Goal: Task Accomplishment & Management: Use online tool/utility

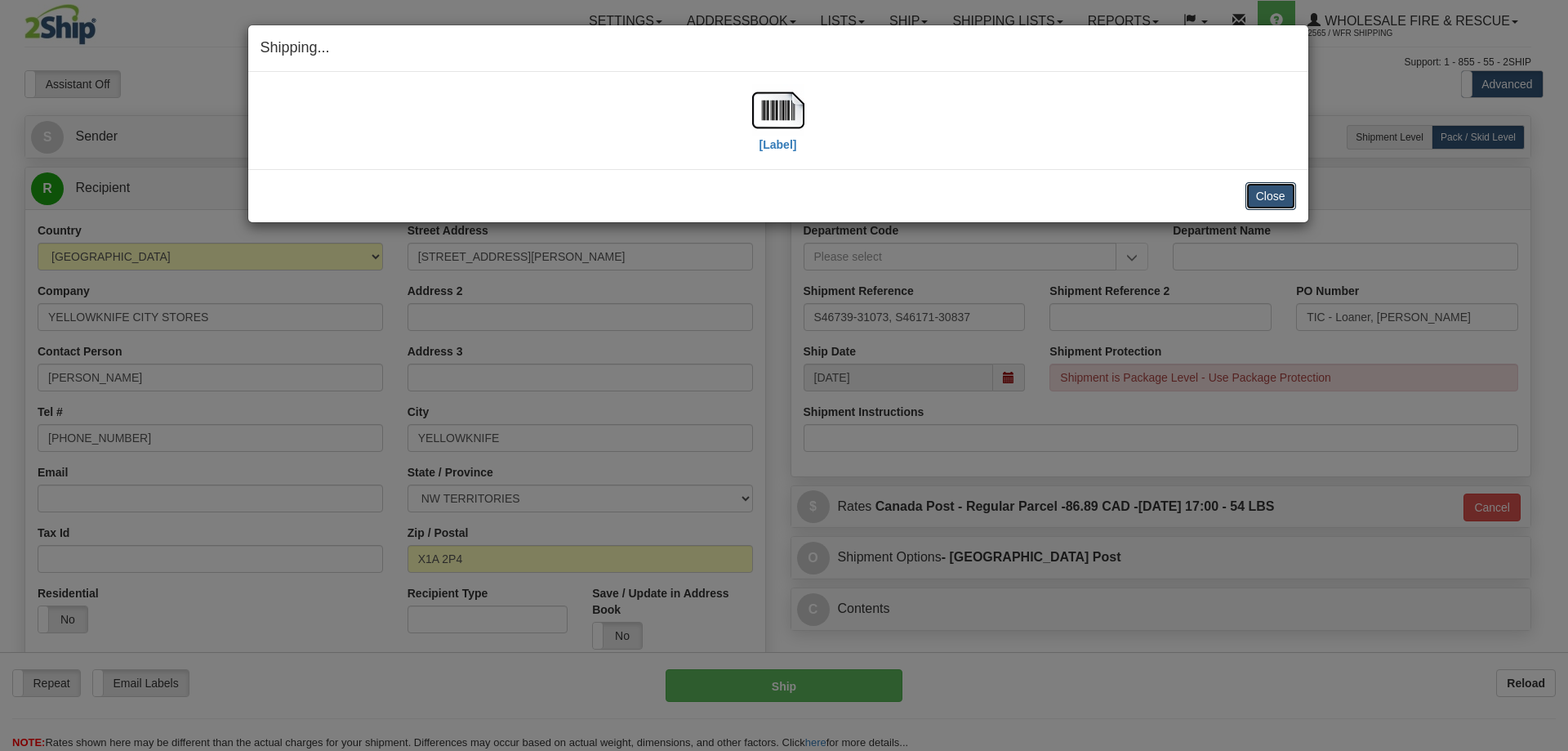
click at [1272, 193] on button "Close" at bounding box center [1271, 196] width 50 height 28
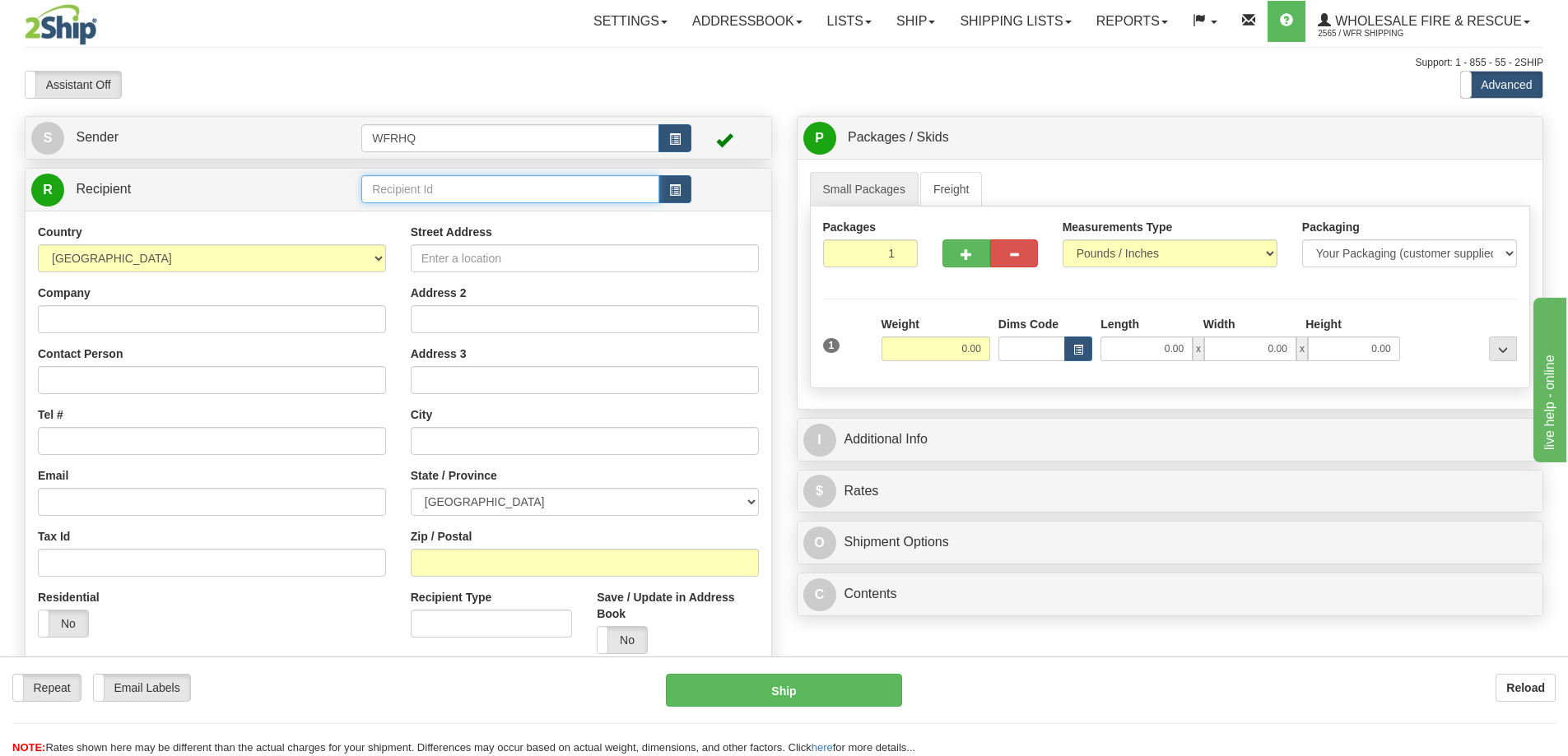
click at [409, 193] on input "text" at bounding box center [510, 189] width 298 height 28
type input "FORT9506"
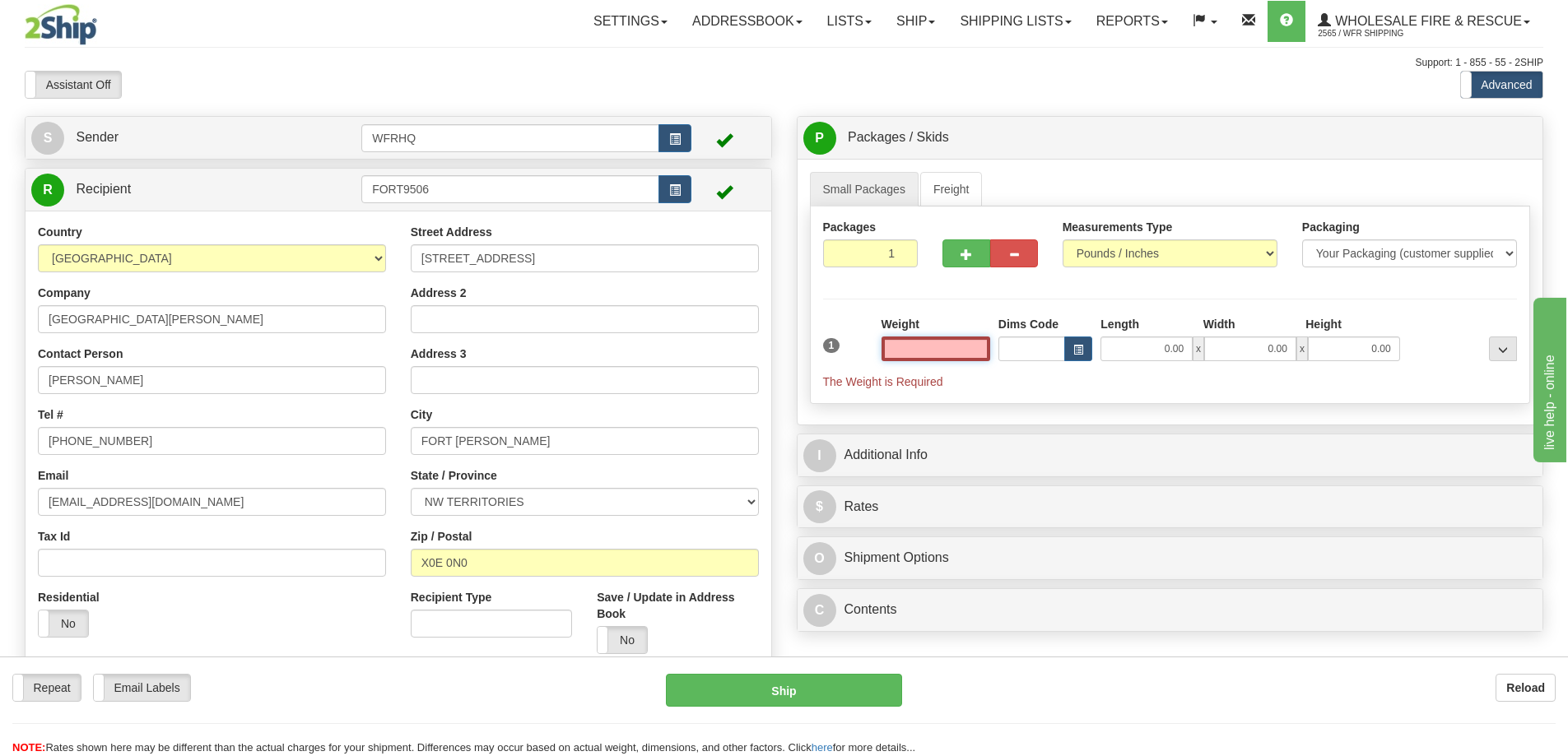
click at [954, 346] on input "text" at bounding box center [936, 349] width 109 height 25
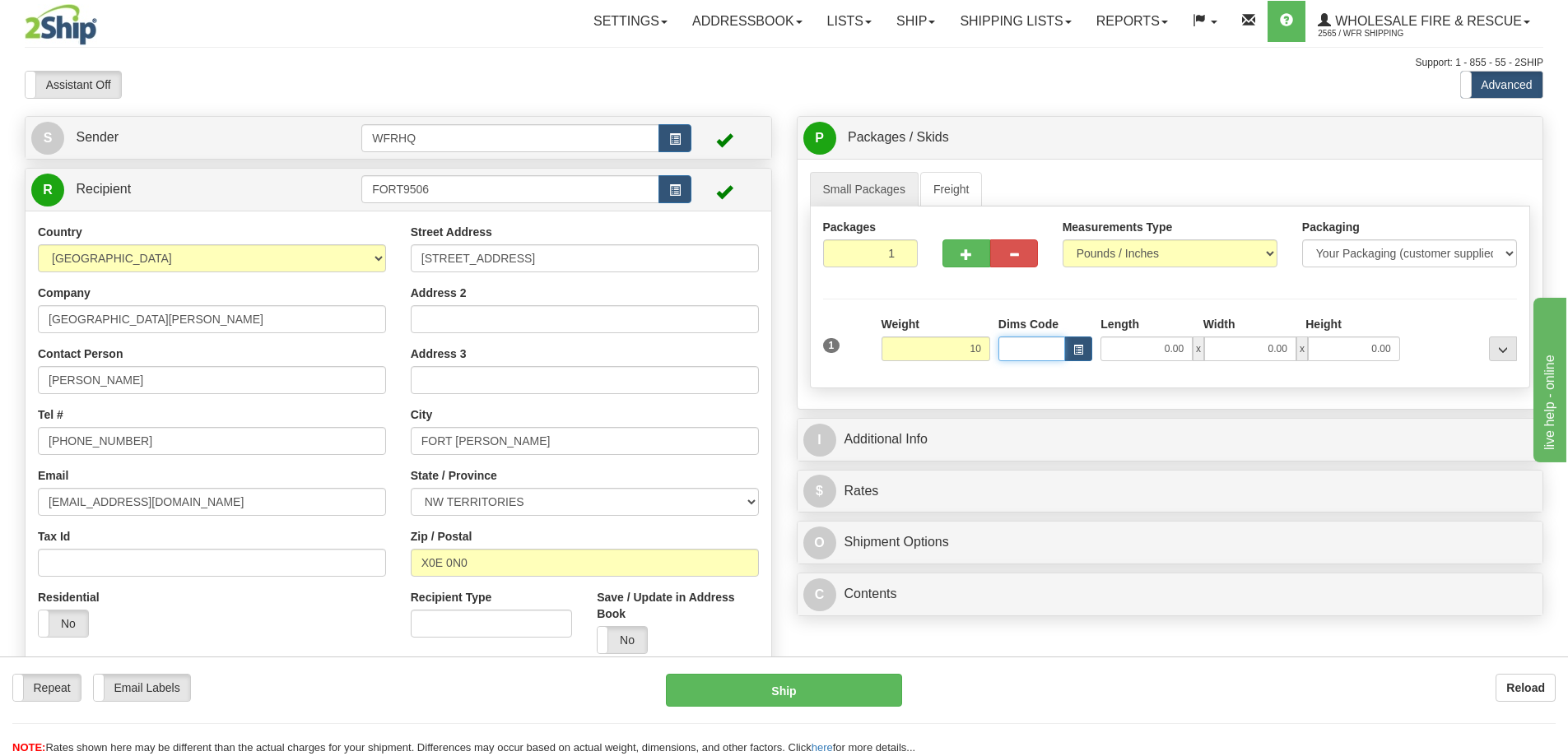
type input "10.00"
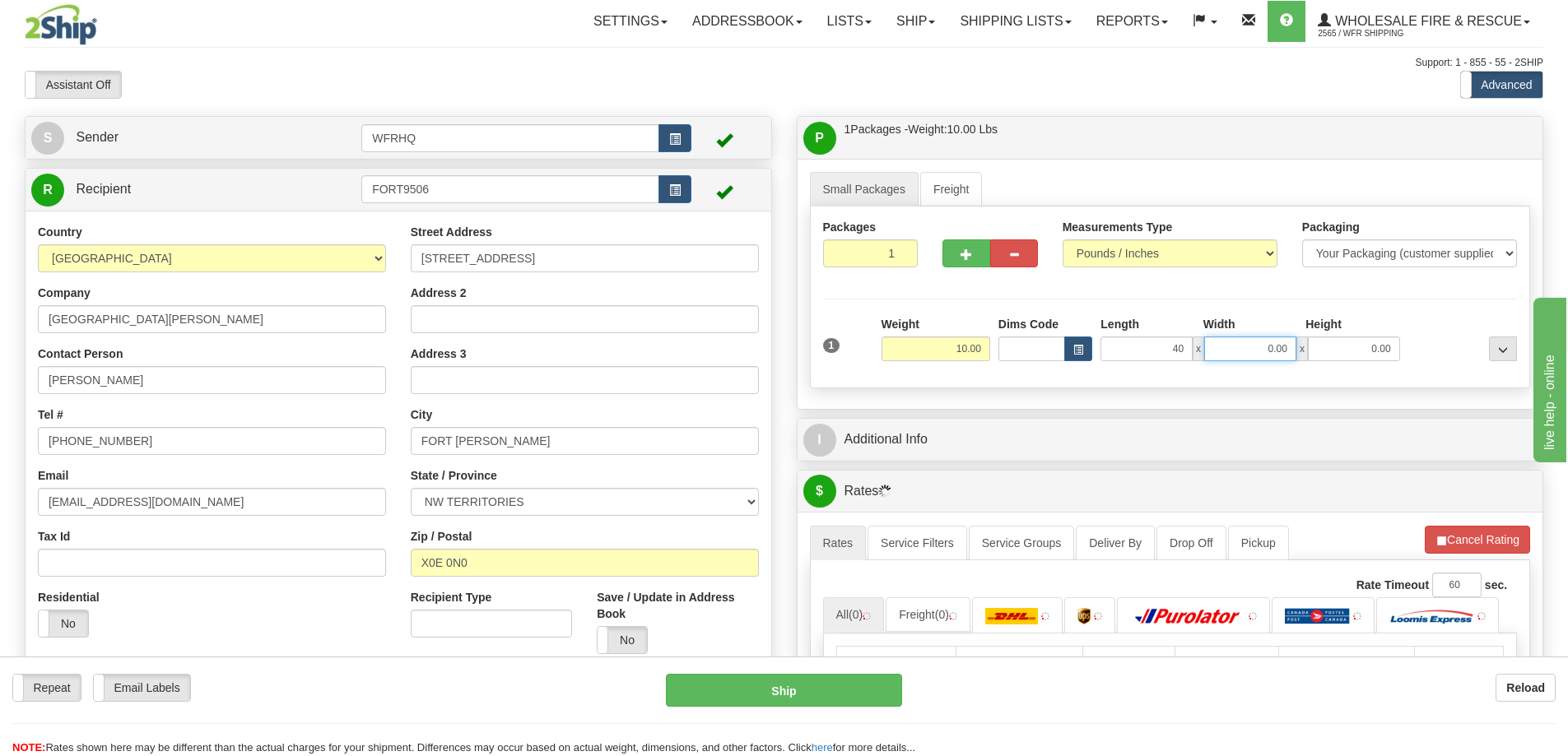
type input "40.00"
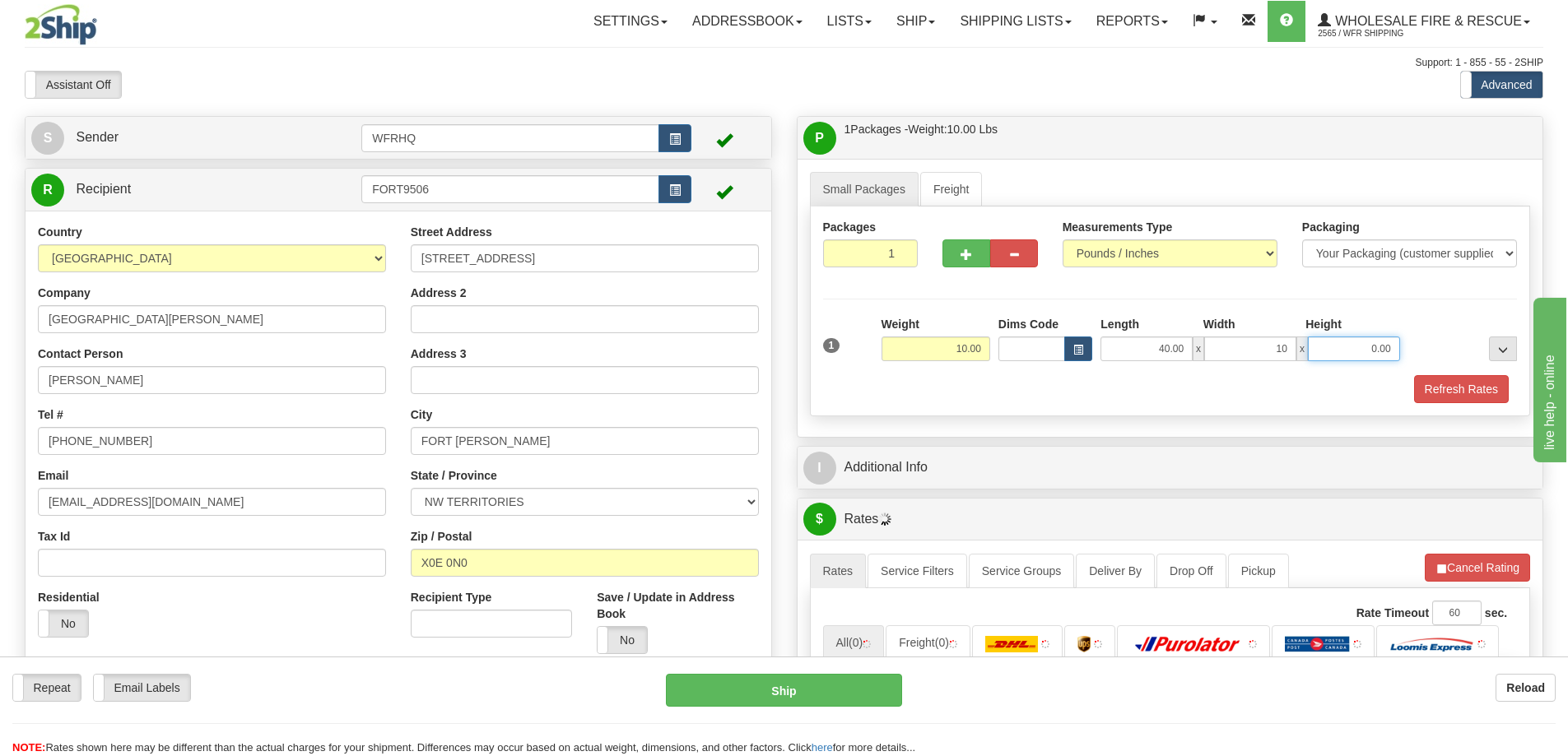
type input "10.00"
drag, startPoint x: 1472, startPoint y: 386, endPoint x: 1444, endPoint y: 393, distance: 28.9
click at [1472, 386] on button "Refresh Rates" at bounding box center [1461, 388] width 94 height 28
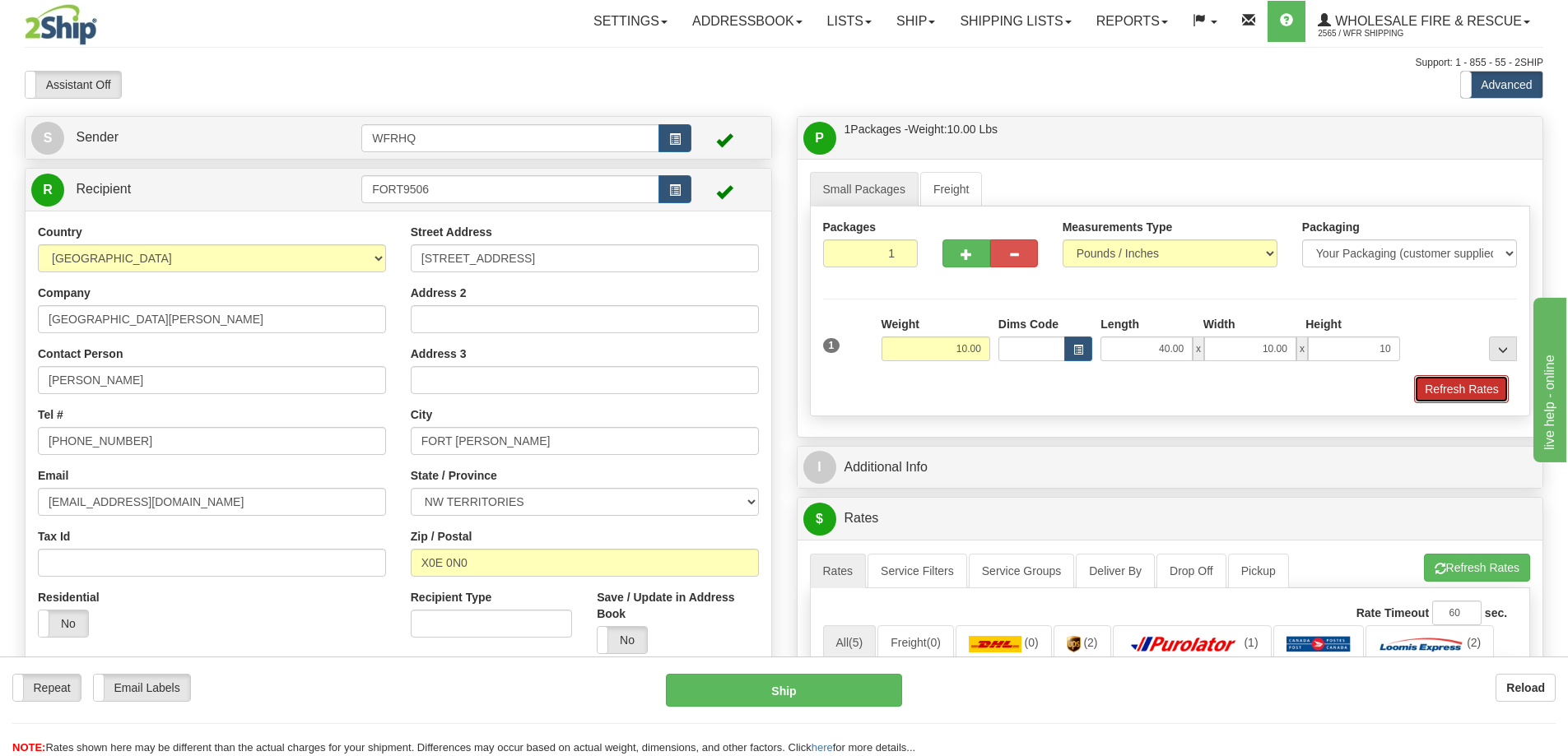
type input "10.00"
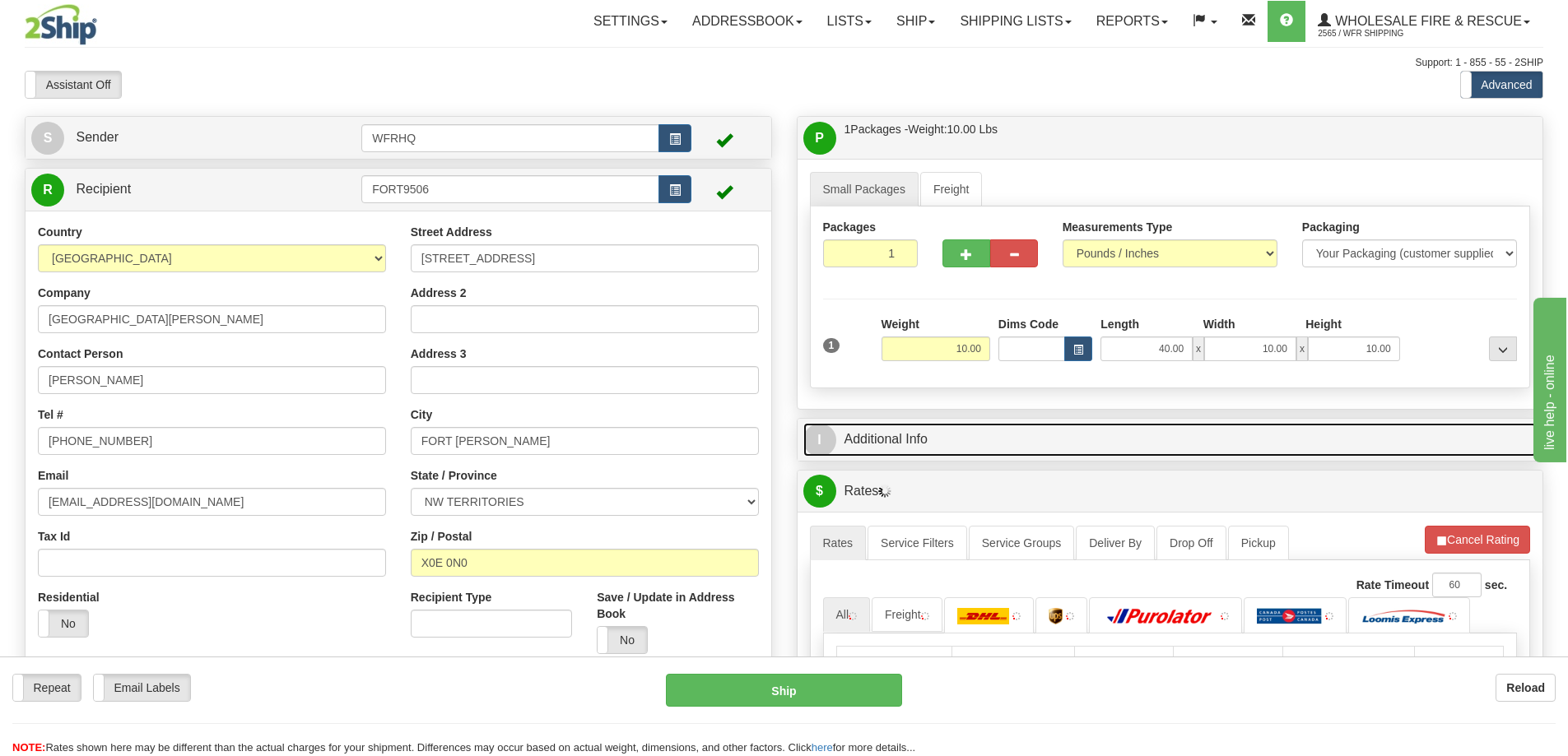
click at [1029, 443] on link "I Additional Info" at bounding box center [1170, 439] width 735 height 34
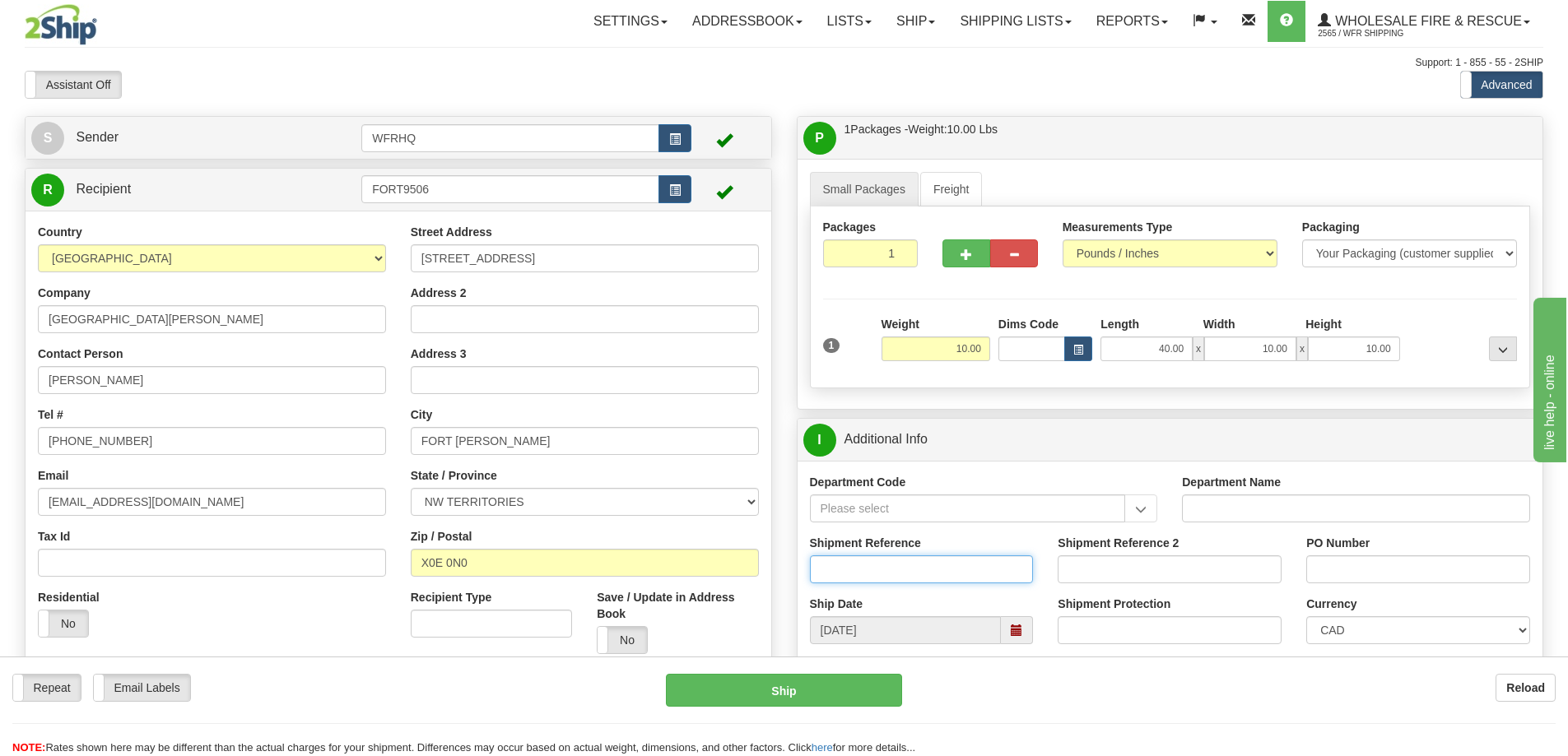
click at [882, 569] on input "Shipment Reference" at bounding box center [922, 569] width 224 height 28
type input "S46888-31062"
type input "1058"
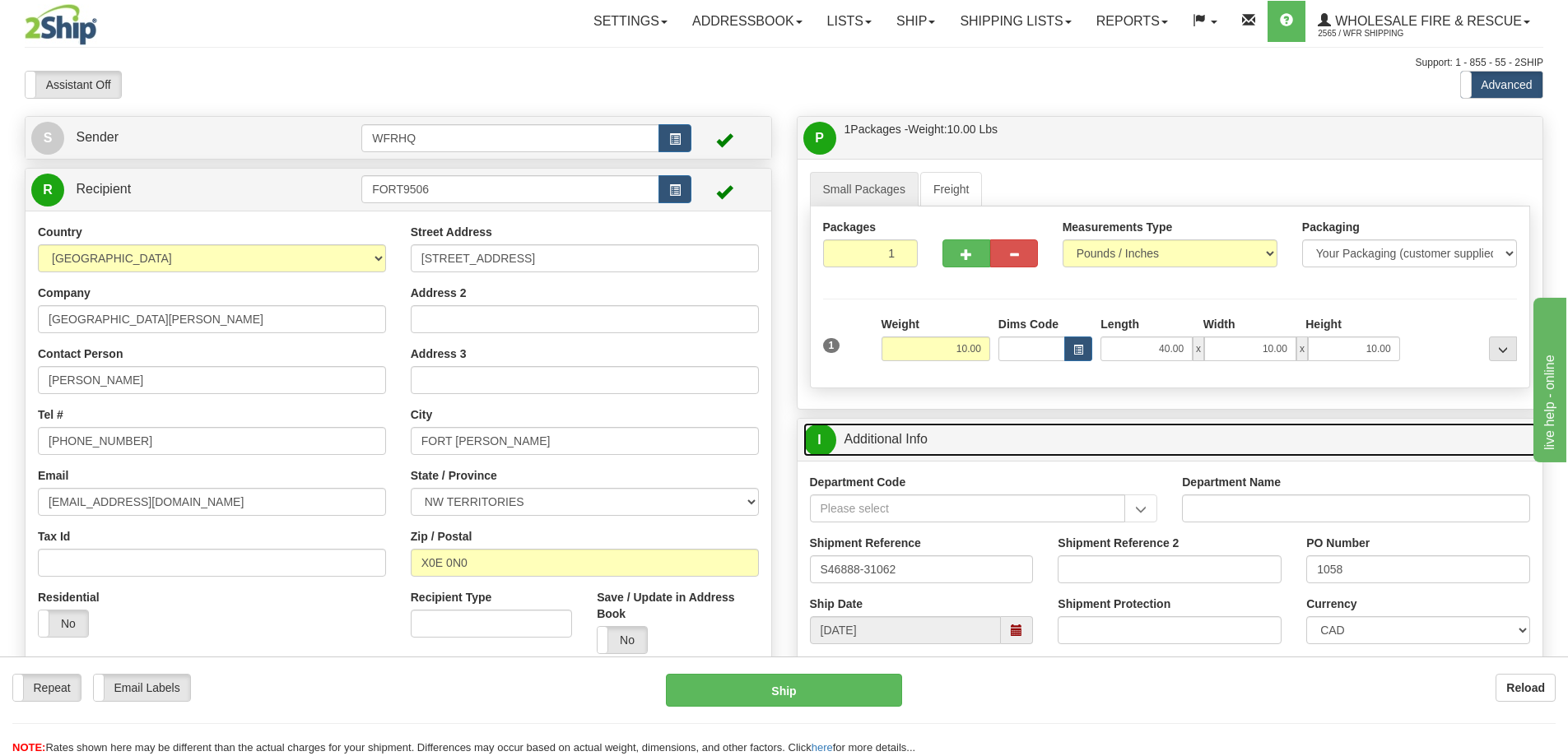
click at [985, 432] on link "I Additional Info" at bounding box center [1170, 439] width 735 height 34
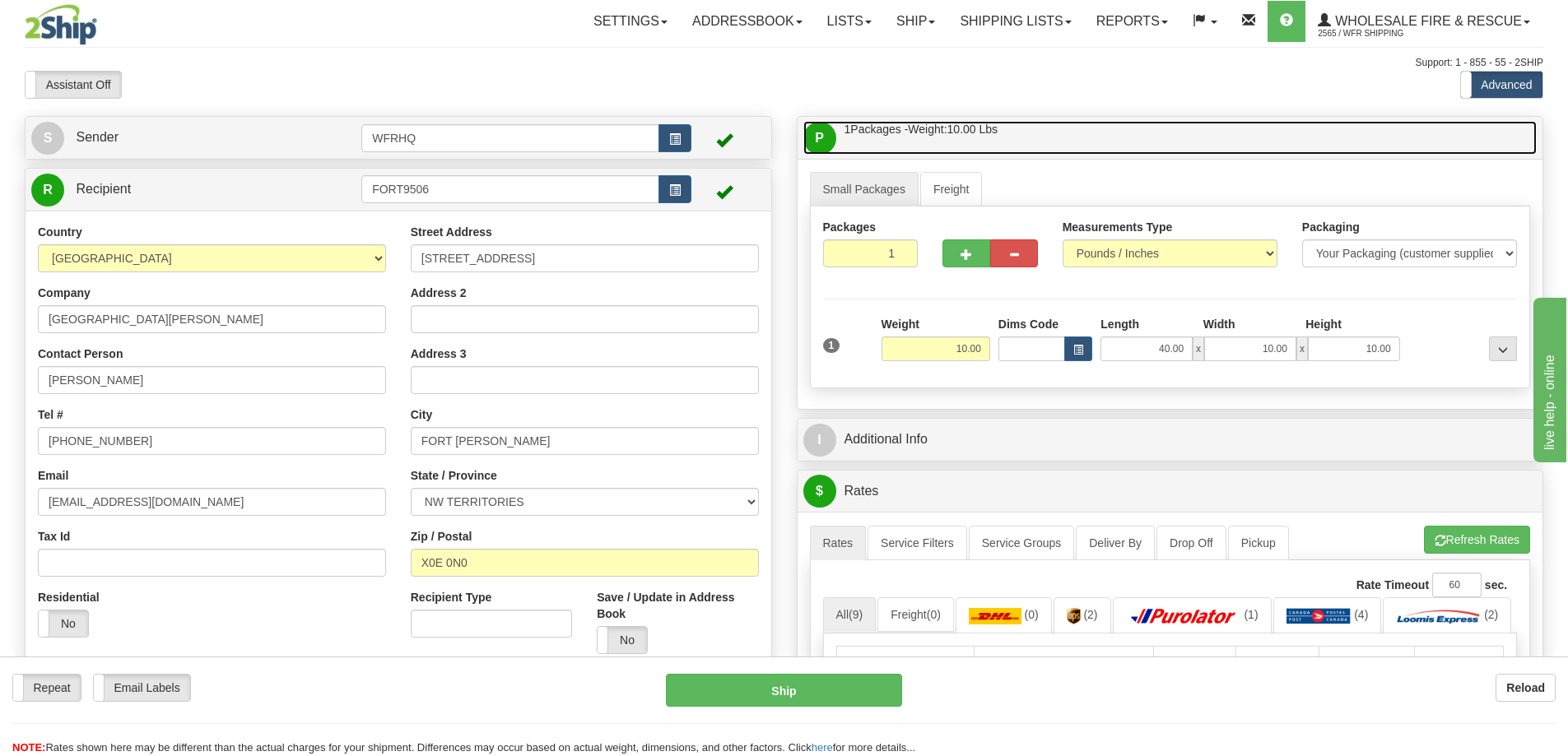
click at [1063, 136] on link "P Packages / Skids 1 Packages - Weight: 10.00 Lbs 1 Skids - Weight: NaN Lbs" at bounding box center [1170, 137] width 735 height 34
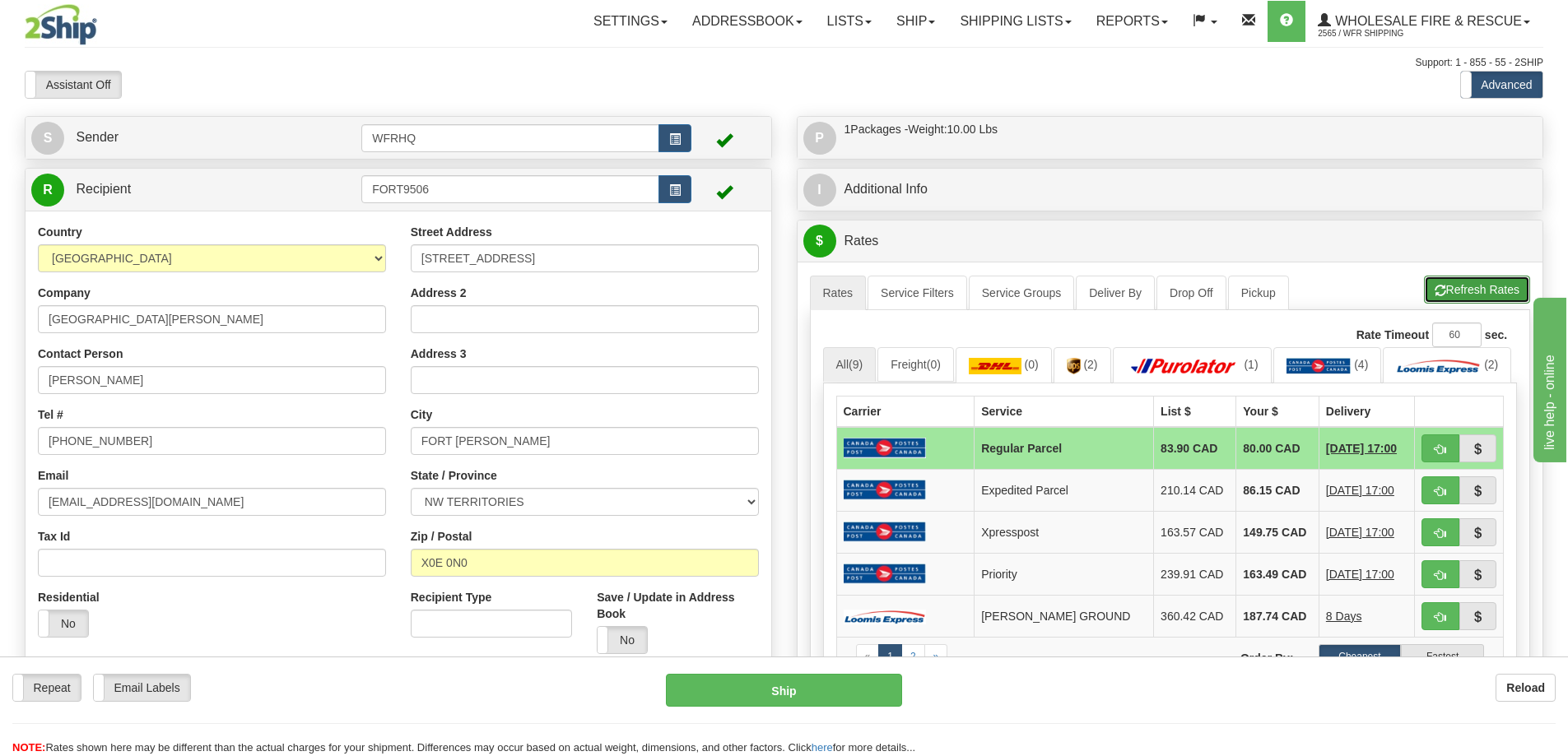
click at [1484, 292] on button "Refresh Rates" at bounding box center [1476, 290] width 106 height 28
click at [1450, 462] on button "button" at bounding box center [1440, 448] width 38 height 28
type input "DOM.RP"
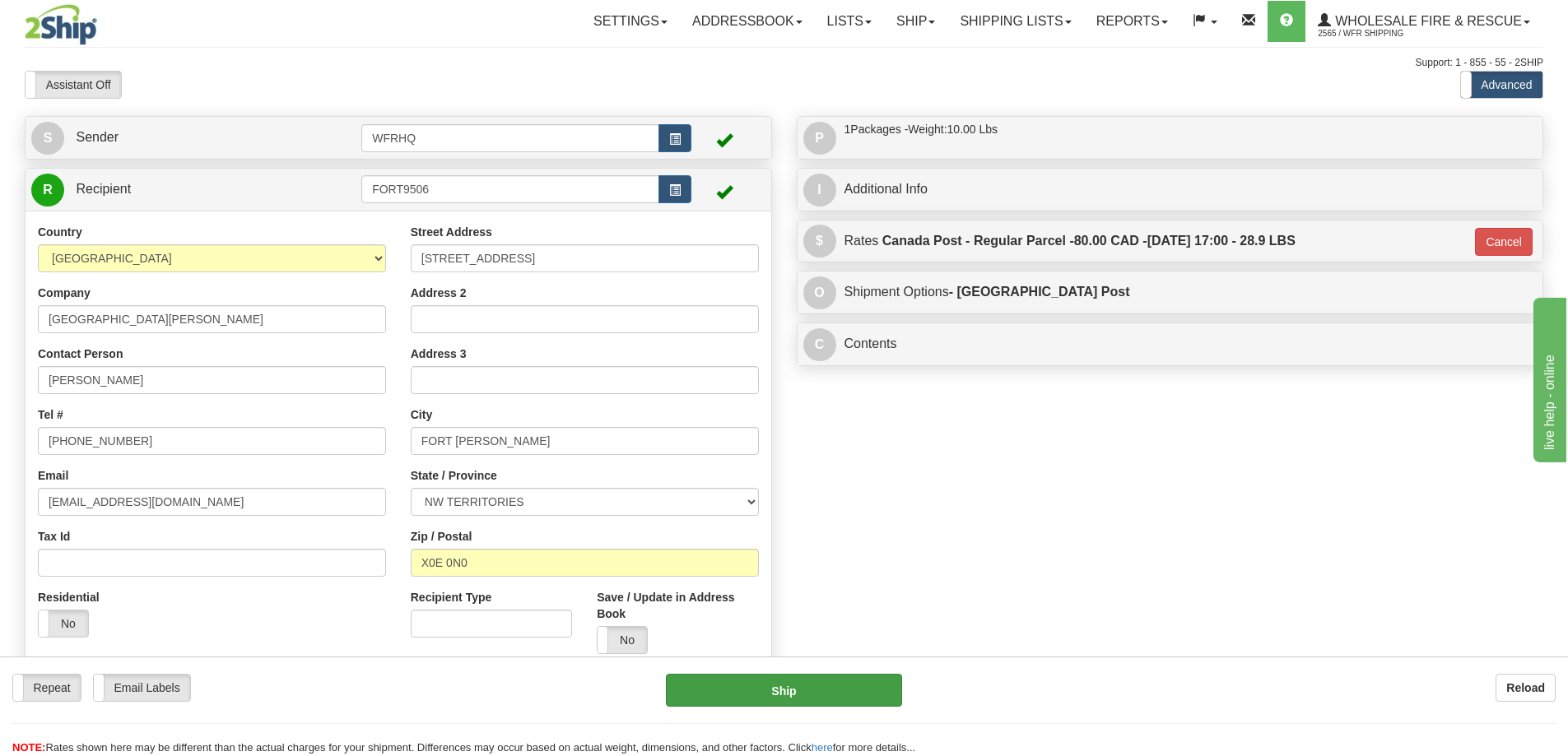
click at [877, 677] on div "Repeat Repeat Email Labels Email Labels Edit Reload Ship Reload NOTE: here" at bounding box center [784, 706] width 1568 height 100
click at [877, 682] on button "Ship" at bounding box center [784, 690] width 236 height 33
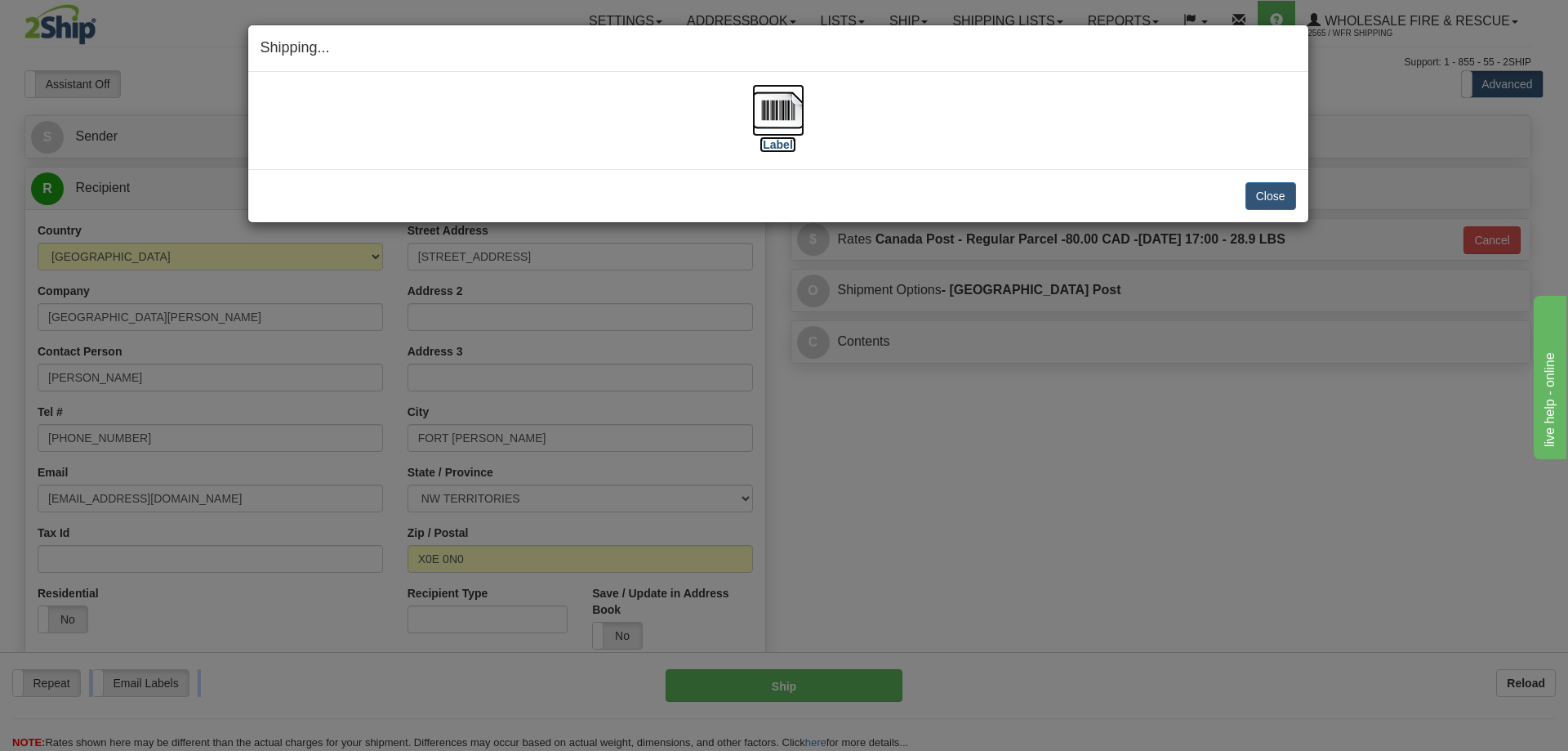
click at [778, 105] on img at bounding box center [779, 110] width 52 height 52
click at [1275, 189] on button "Close" at bounding box center [1271, 196] width 50 height 28
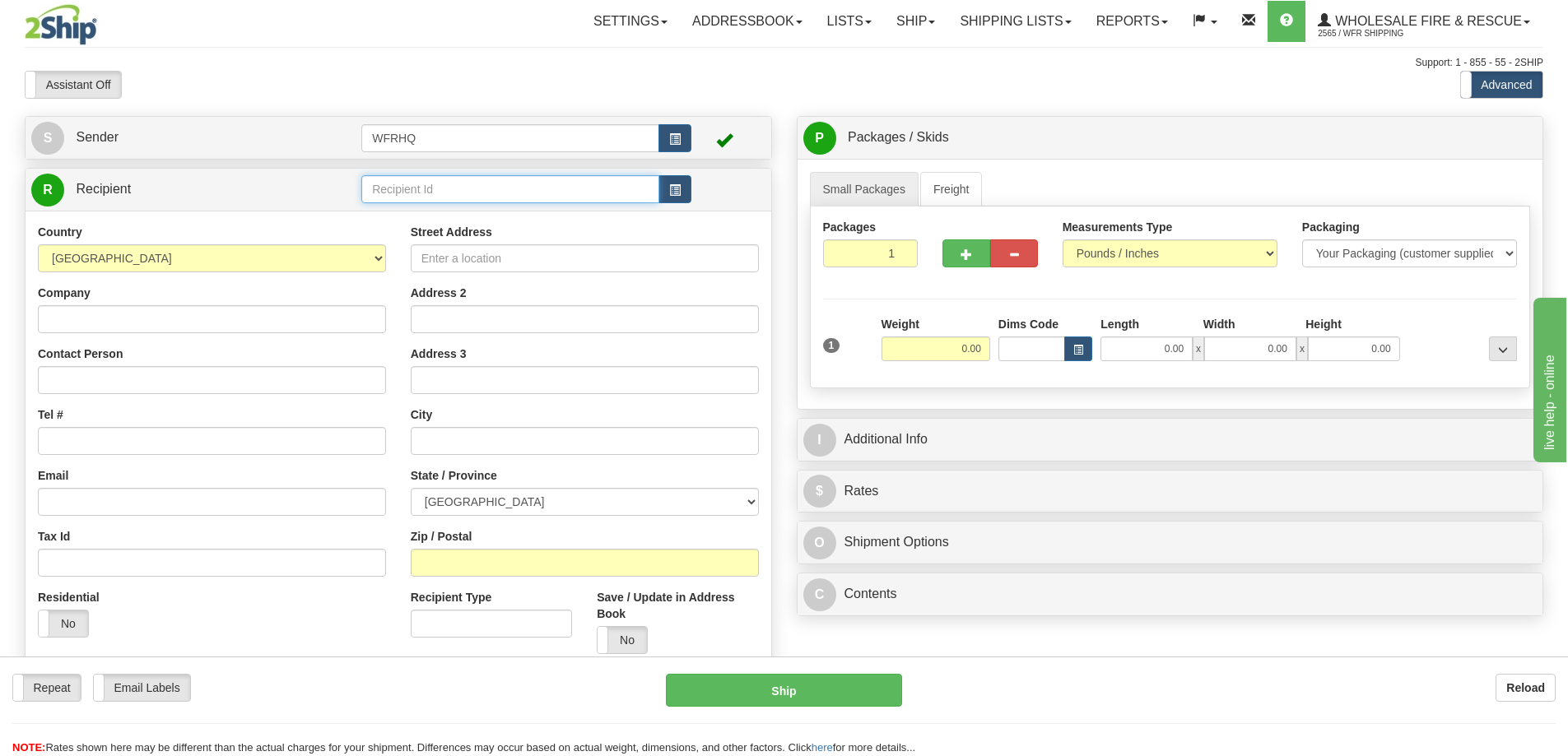
click at [447, 191] on input "text" at bounding box center [510, 189] width 298 height 28
type input "EMCO2553"
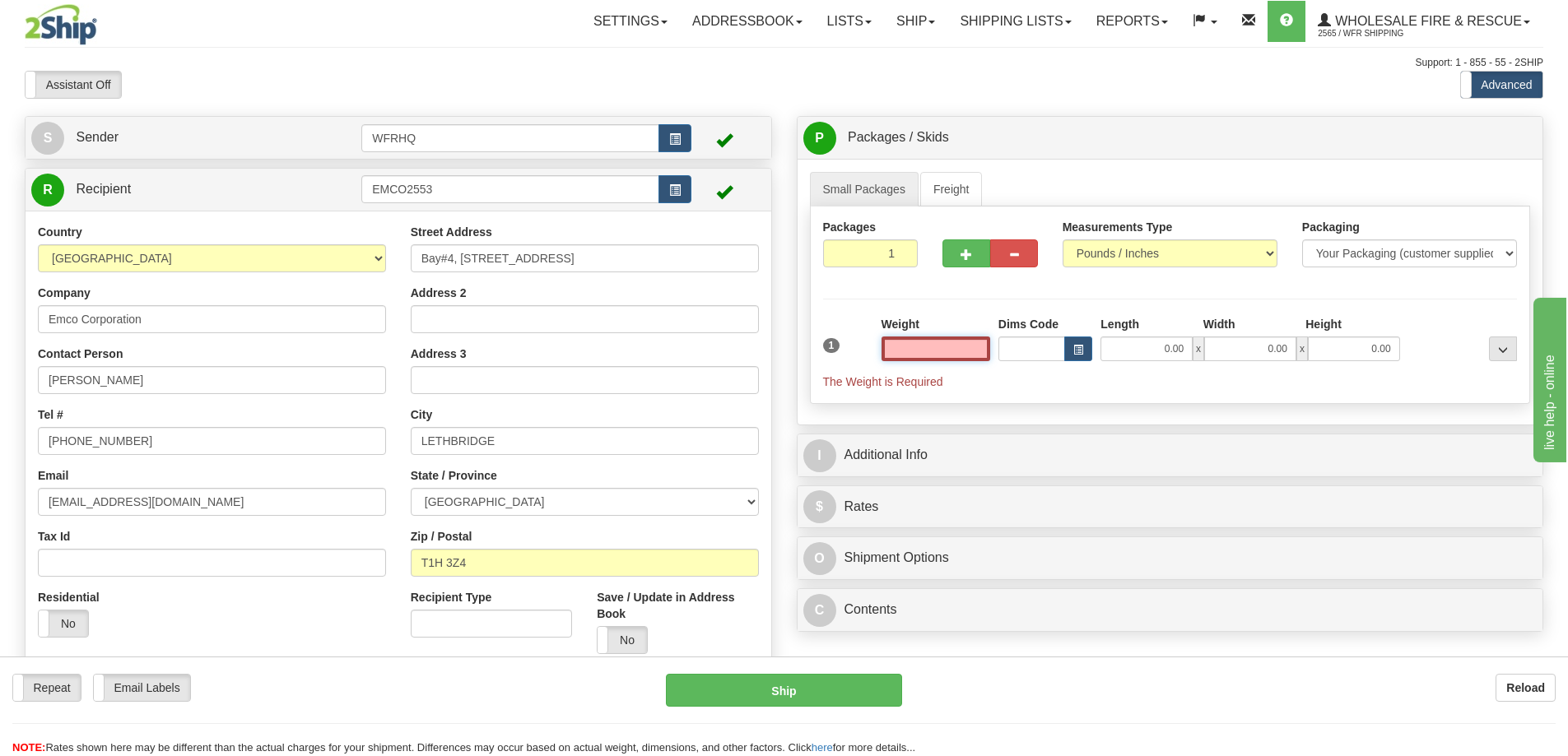
click at [928, 344] on input "text" at bounding box center [936, 349] width 109 height 25
type input "5.00"
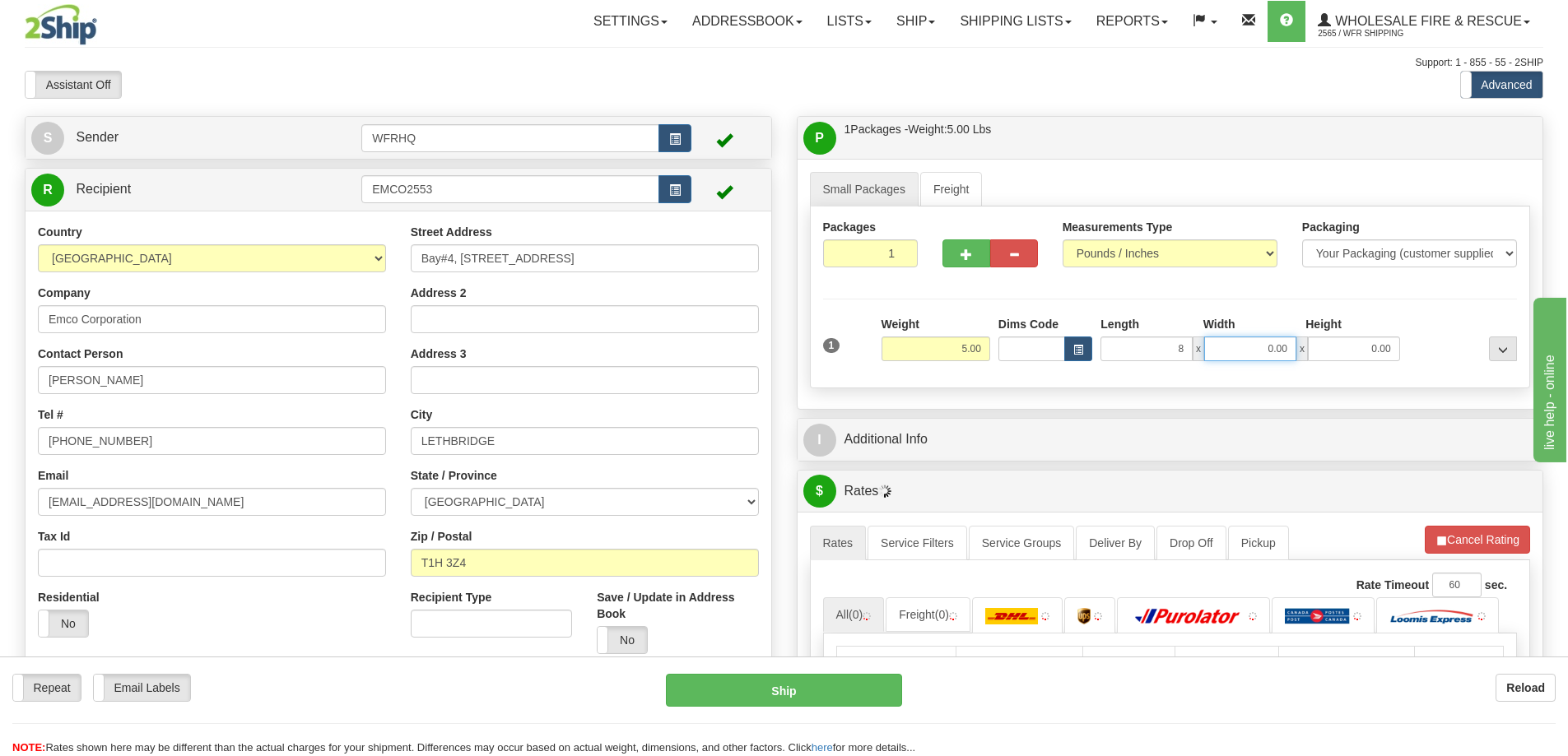
type input "8.00"
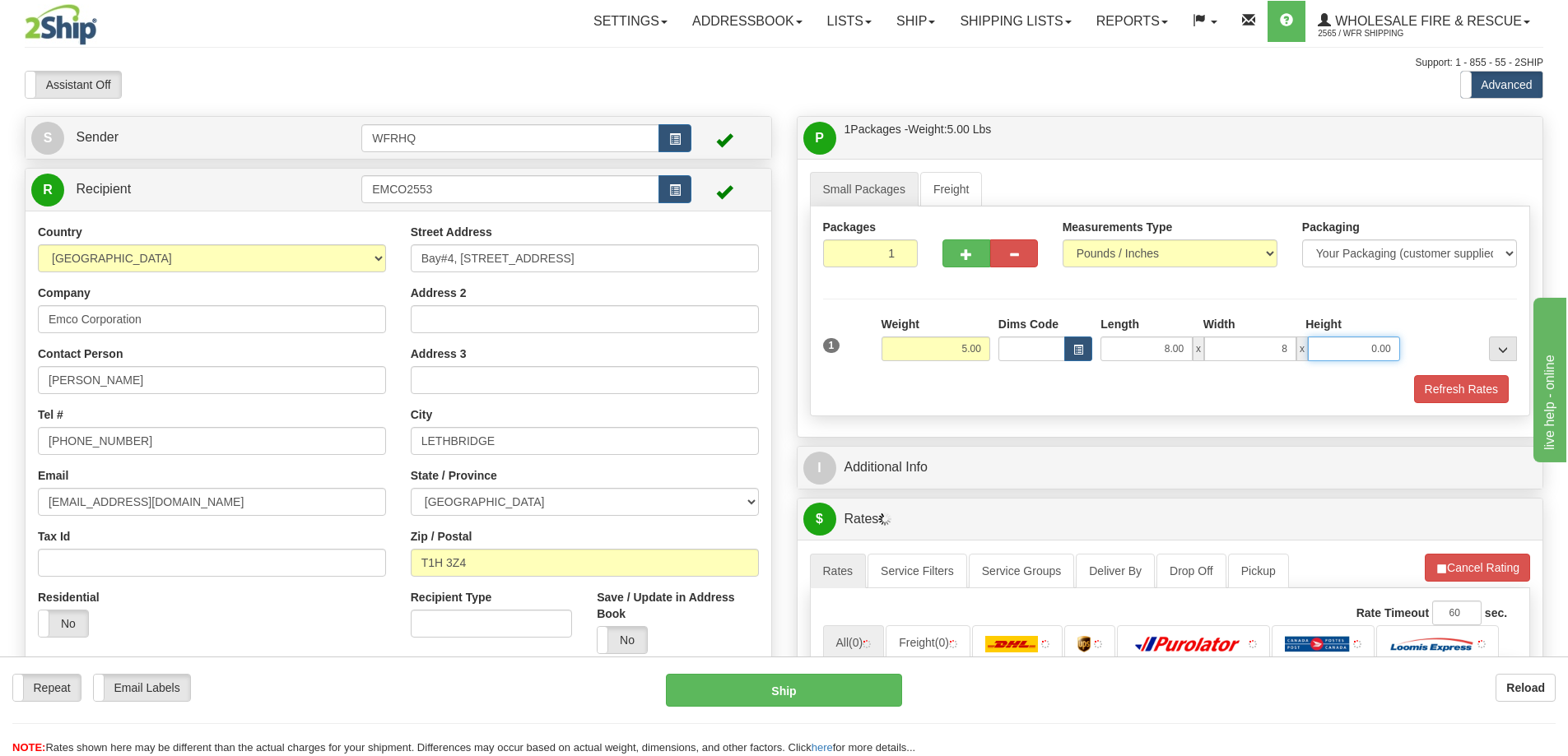
type input "8.00"
type input "8"
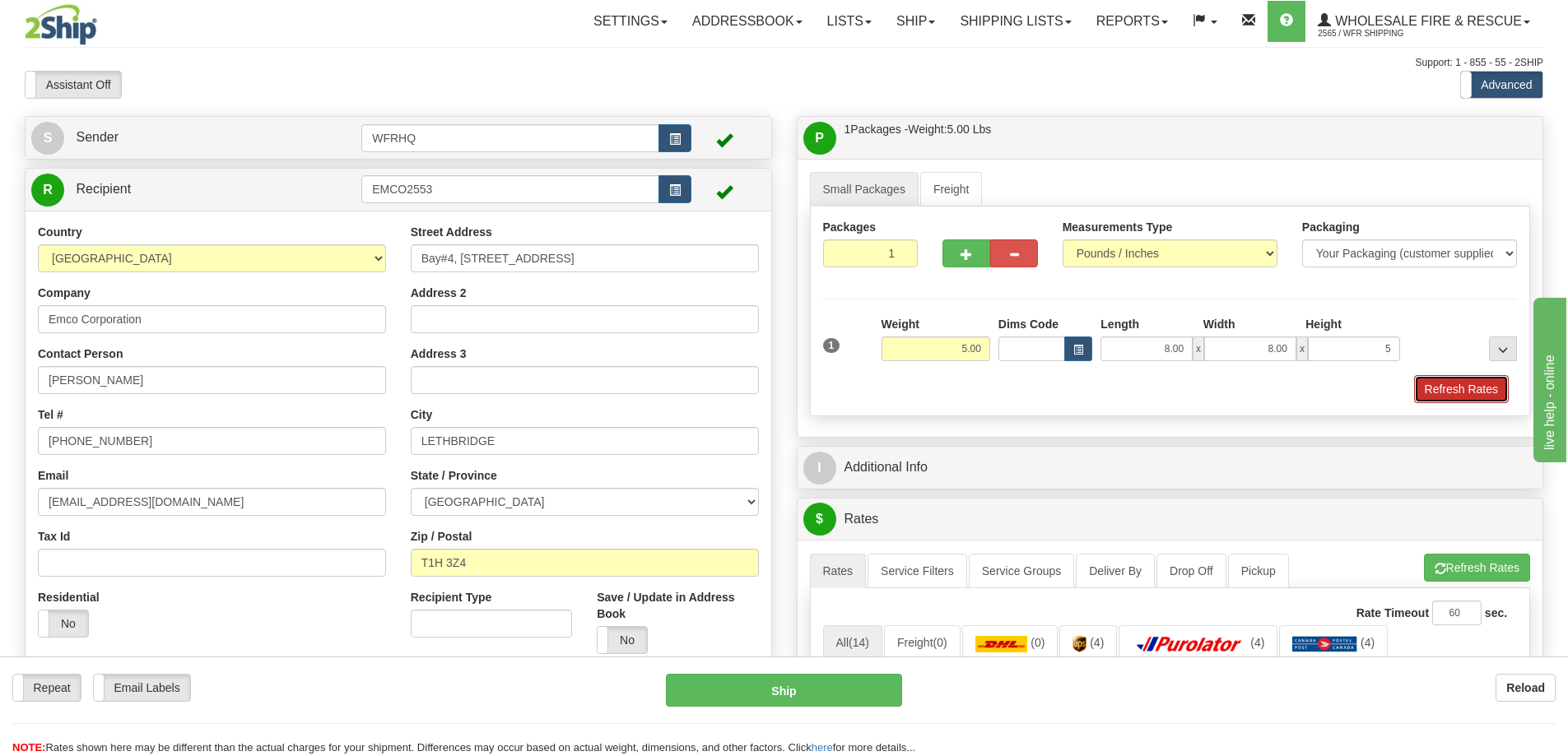
type input "5.00"
click at [1507, 387] on button "Refresh Rates" at bounding box center [1461, 388] width 94 height 28
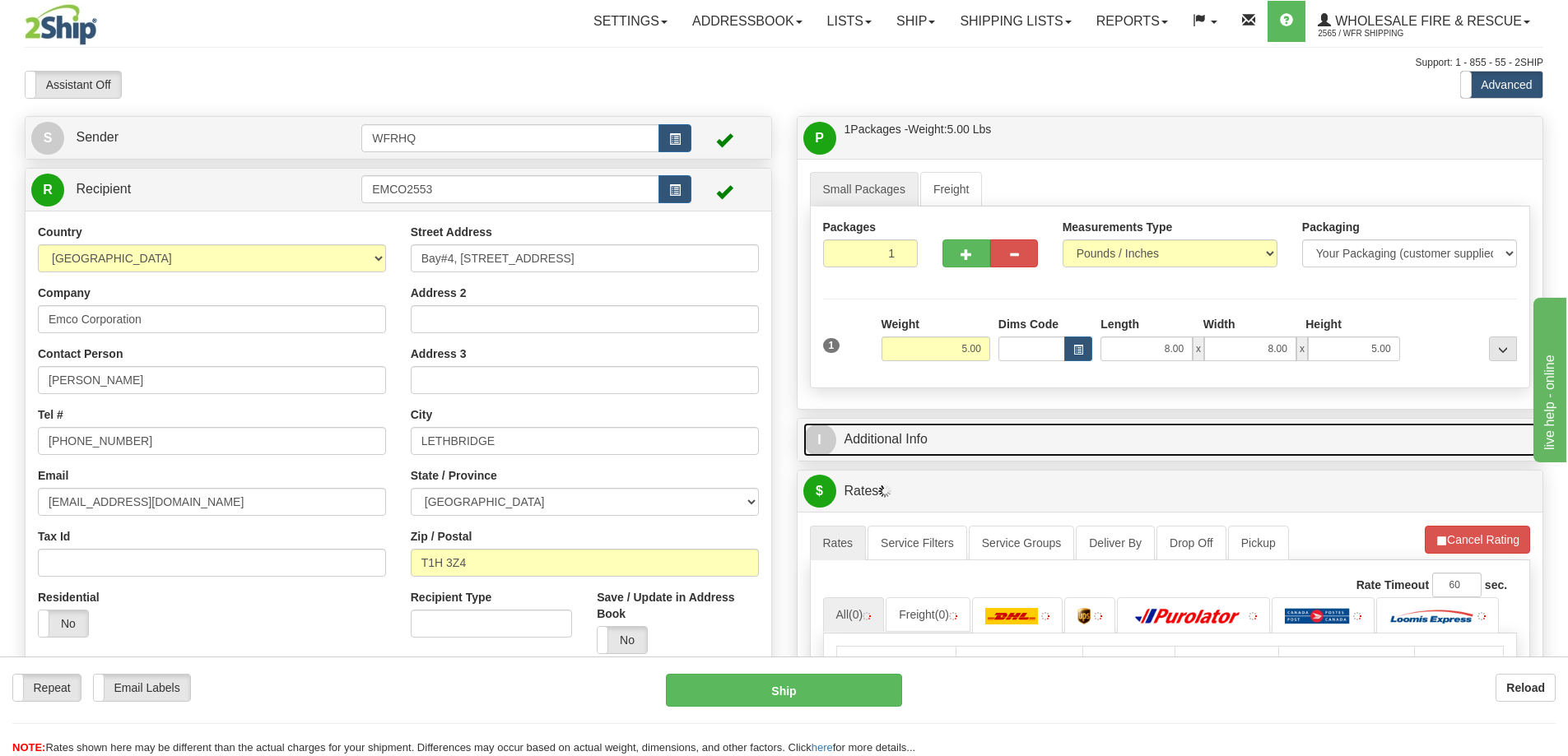
click at [1066, 437] on link "I Additional Info" at bounding box center [1170, 439] width 735 height 34
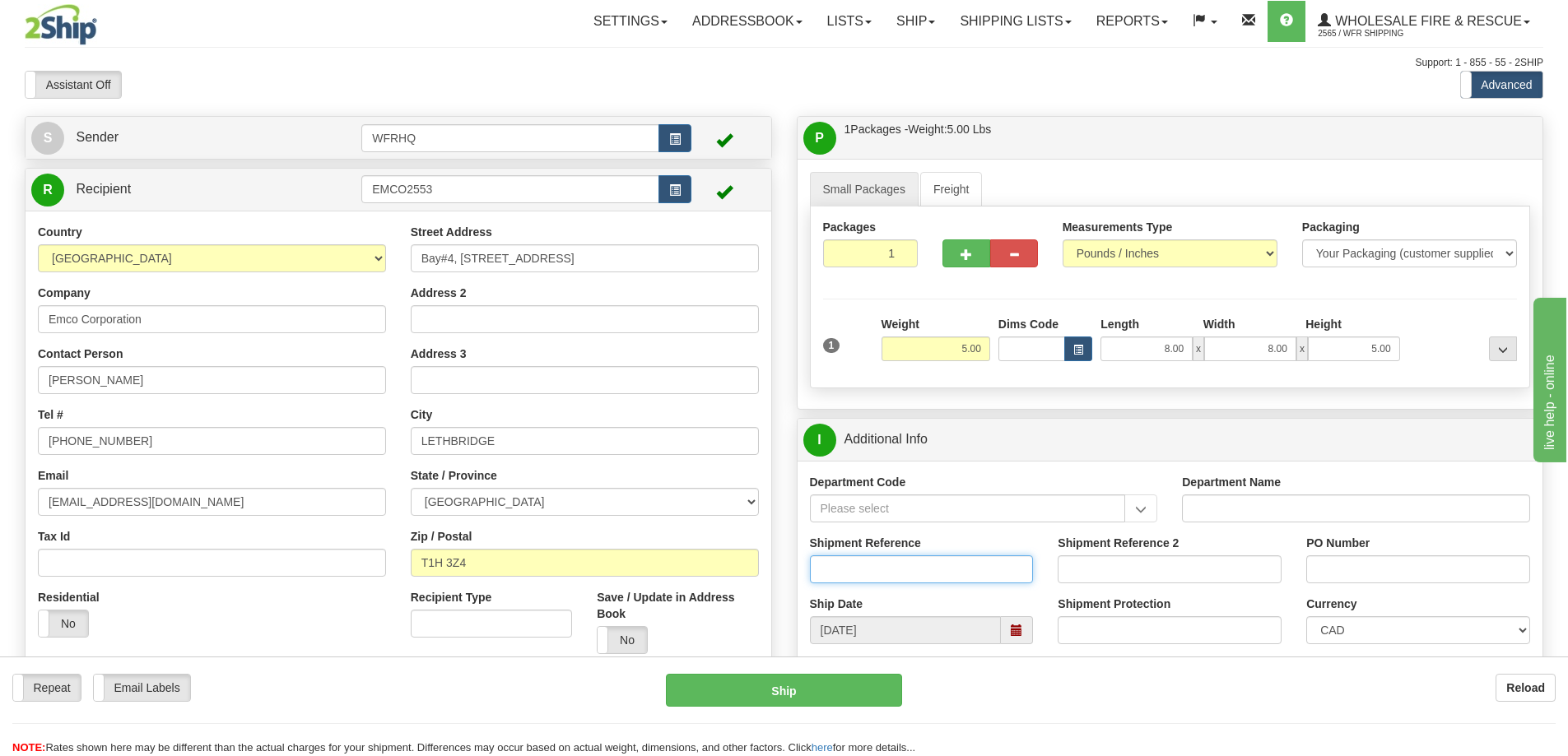
click at [893, 569] on input "Shipment Reference" at bounding box center [922, 569] width 224 height 28
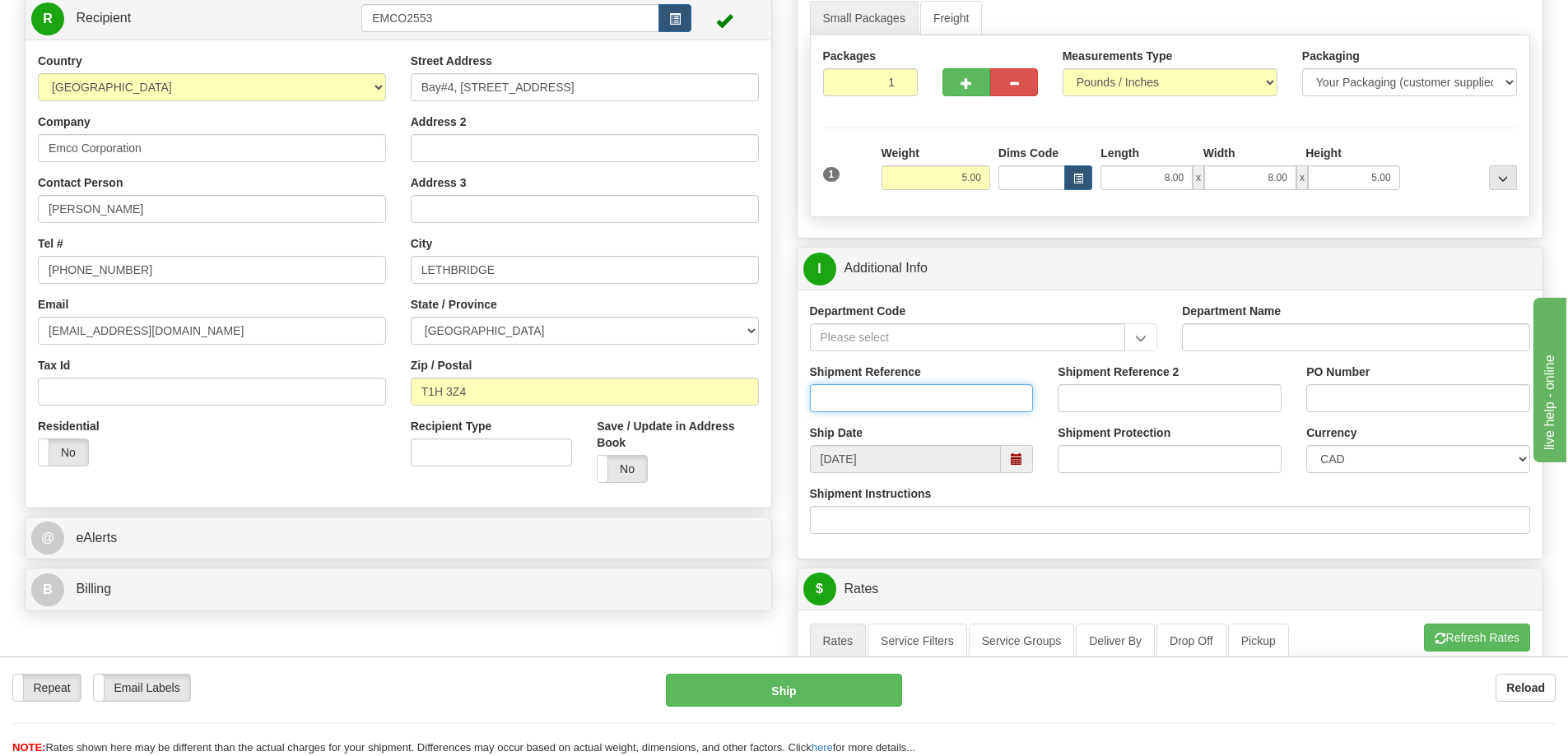
scroll to position [411, 0]
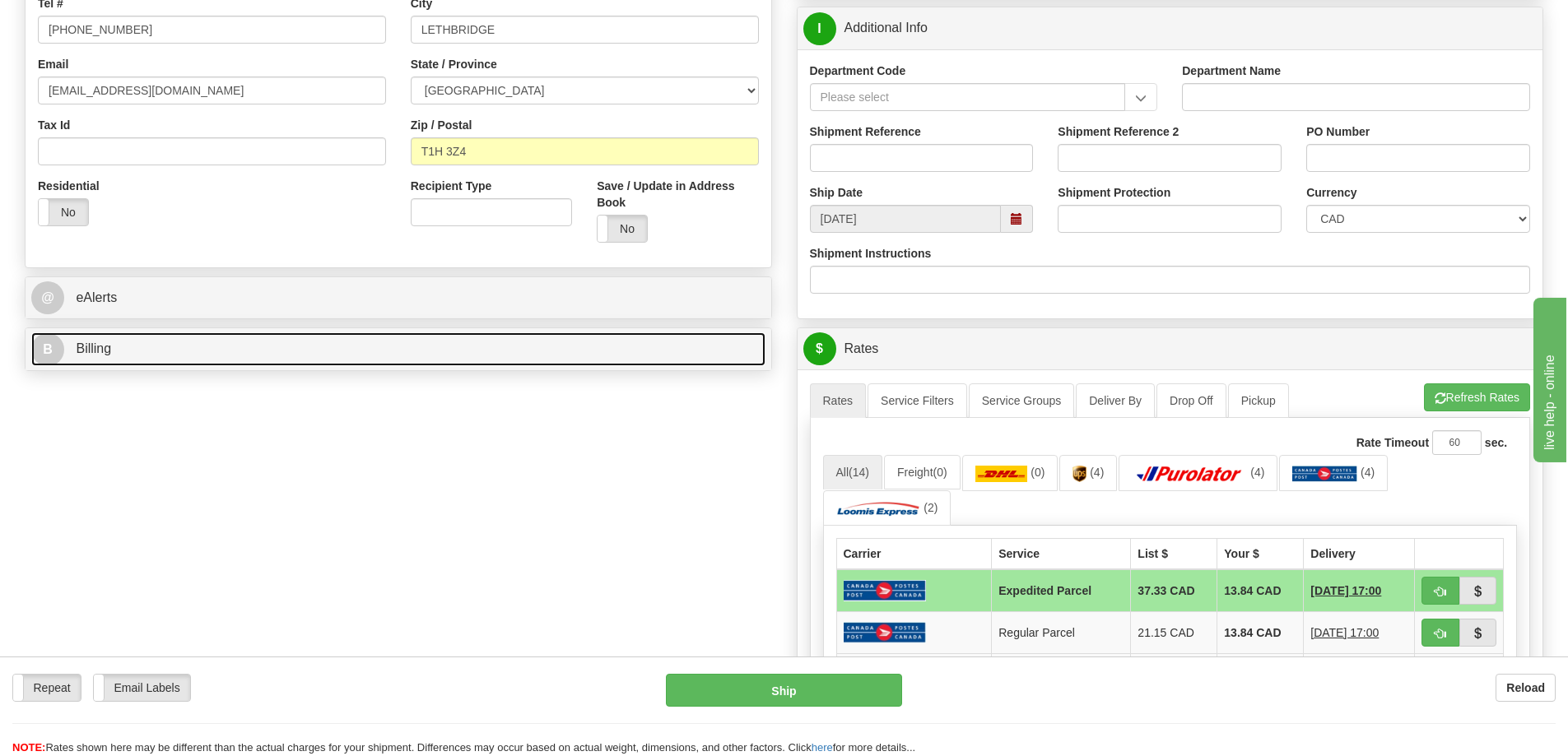
click at [156, 352] on link "B Billing" at bounding box center [398, 349] width 735 height 34
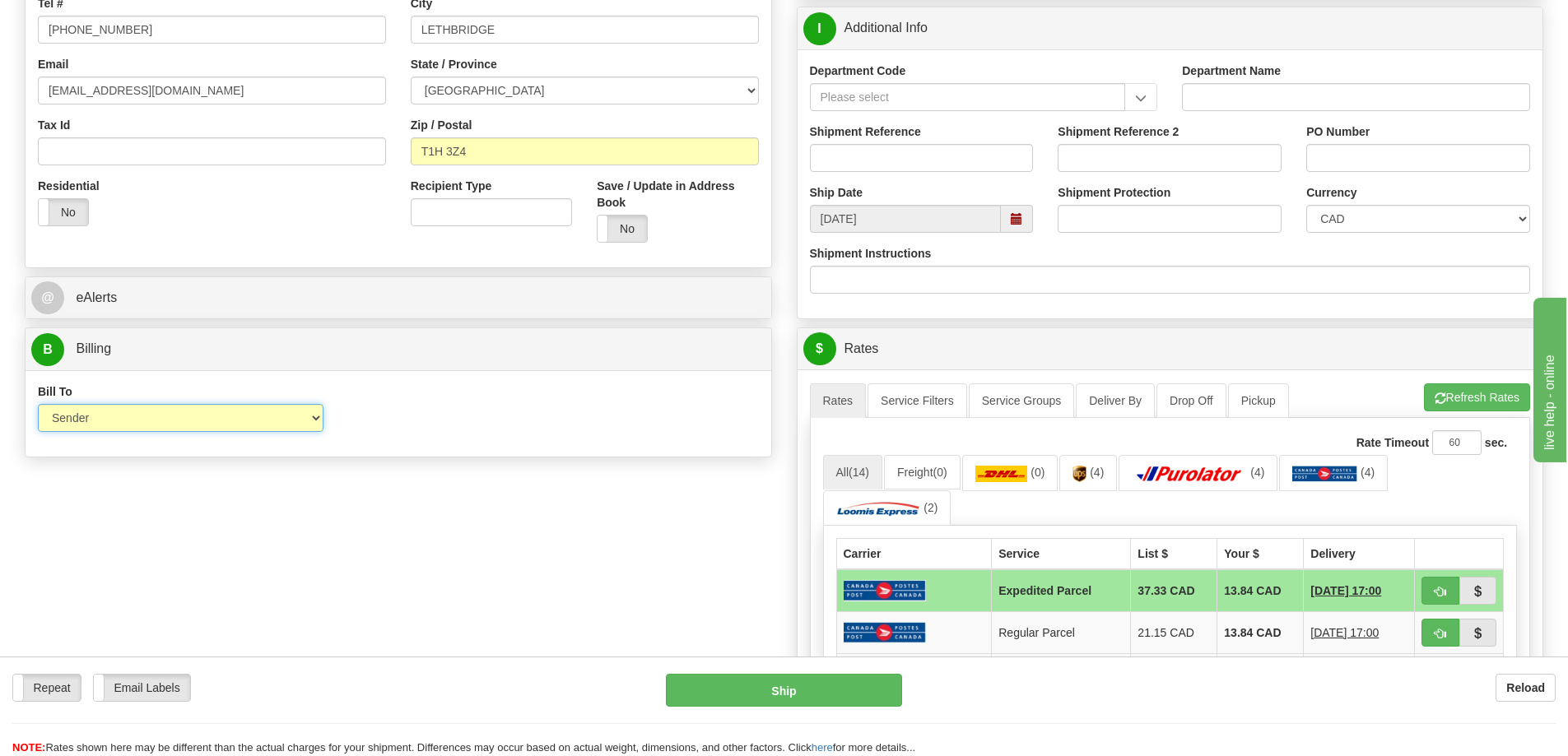
click at [110, 418] on select "Sender Recipient Third Party Collect" at bounding box center [181, 417] width 286 height 28
select select "2"
click at [38, 404] on select "Sender Recipient Third Party Collect" at bounding box center [181, 417] width 286 height 28
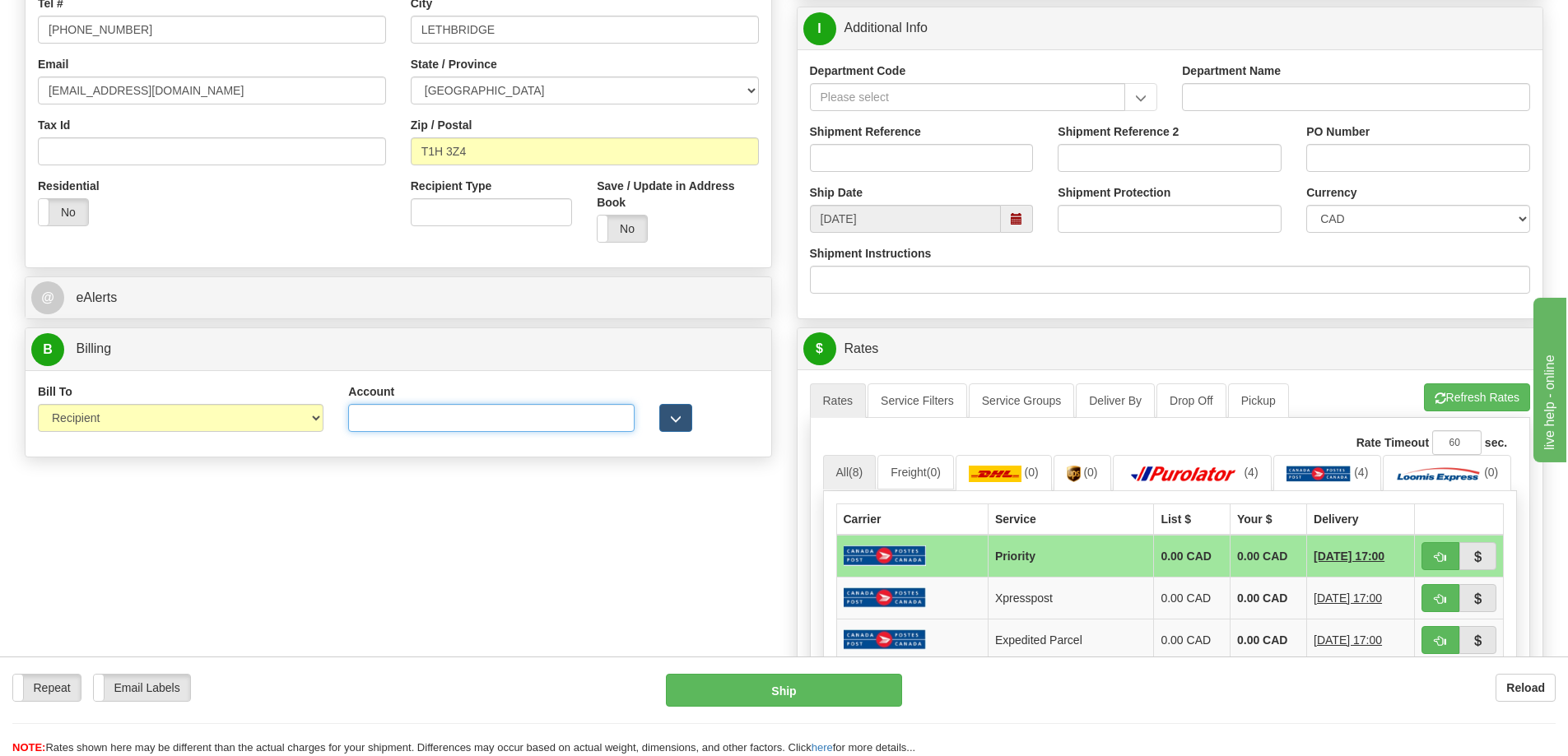
click at [429, 409] on input "Account" at bounding box center [490, 417] width 286 height 28
paste input "ML8900"
type input "ML8900"
click at [568, 554] on div "S Sender WFRHQ" at bounding box center [784, 377] width 1543 height 1343
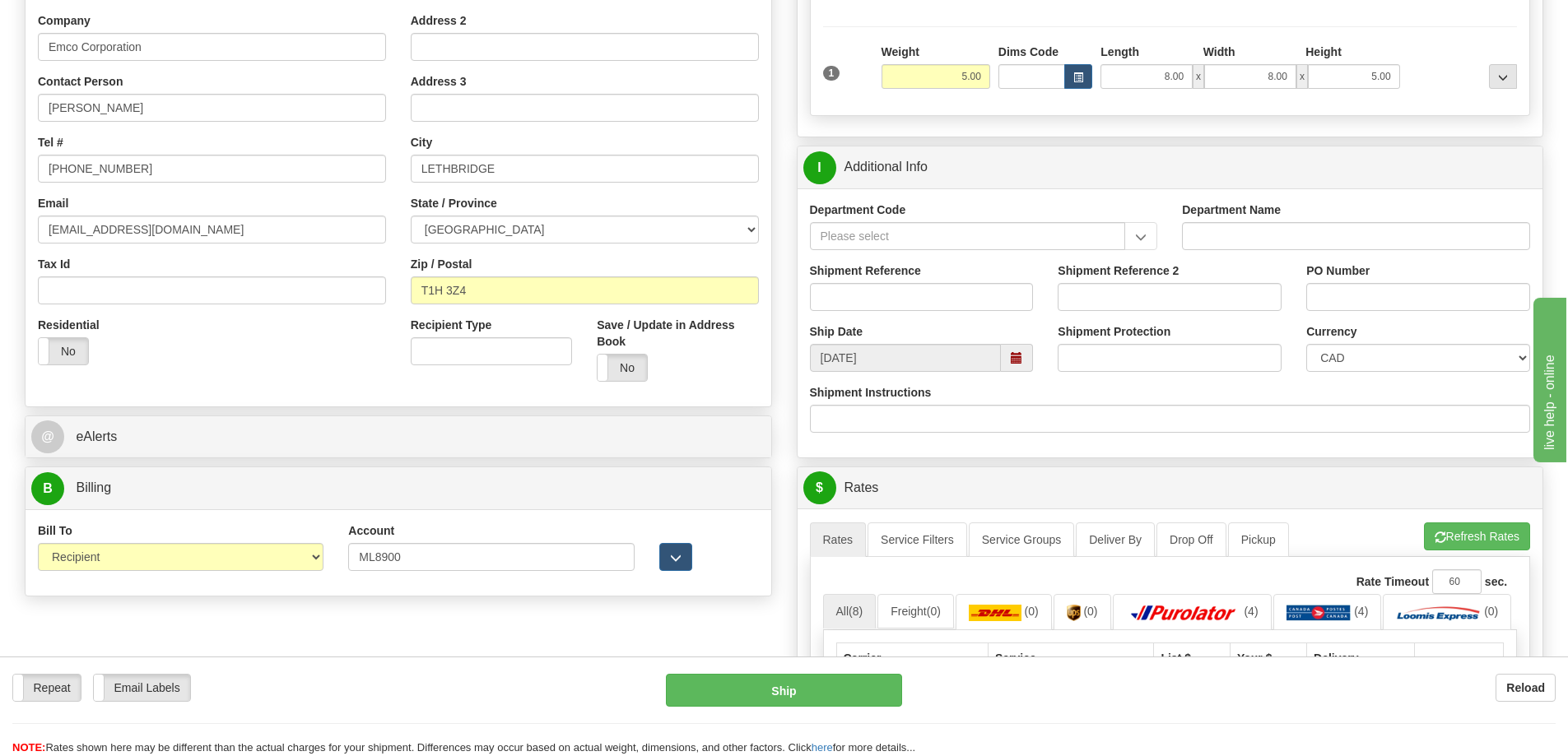
scroll to position [247, 0]
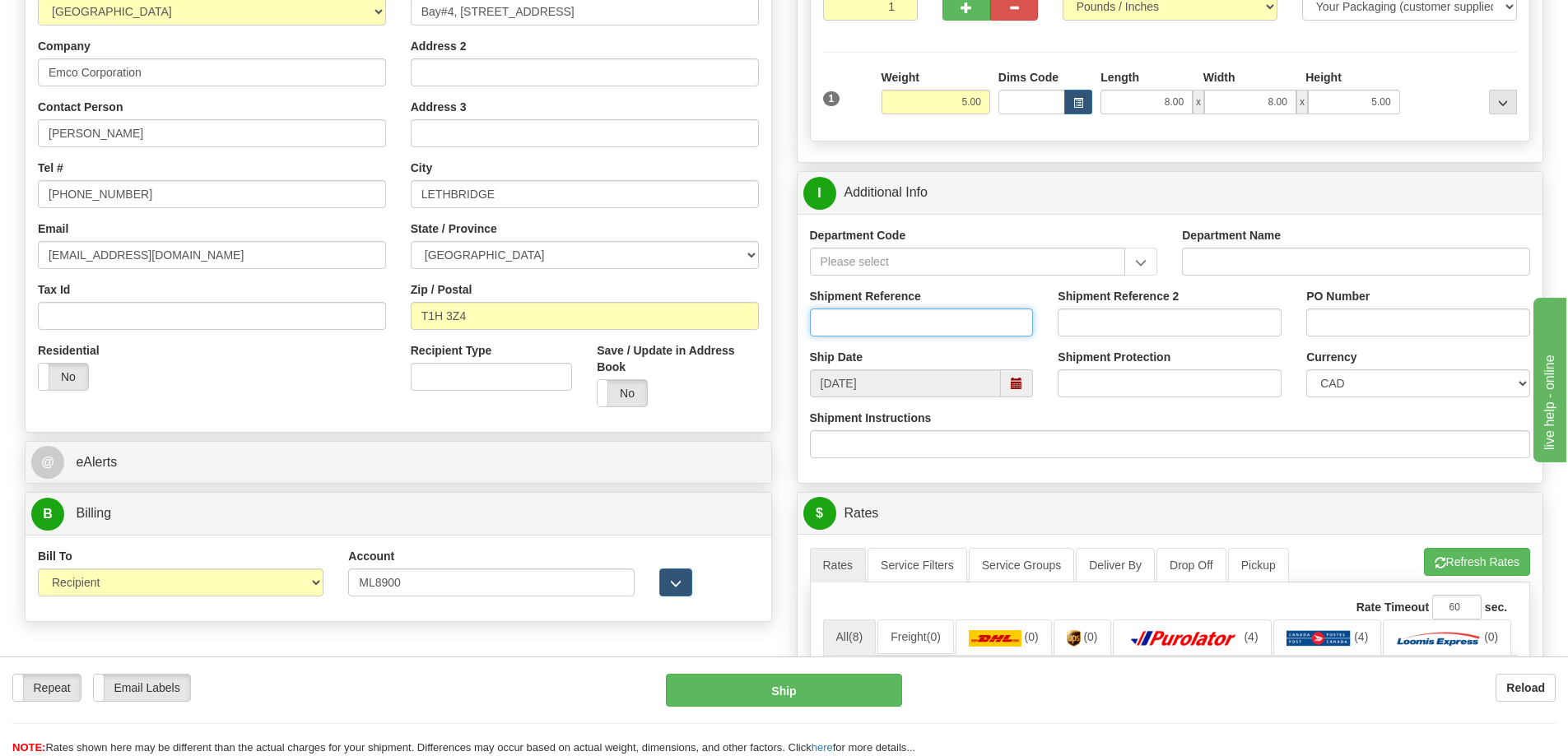
click at [873, 321] on input "Shipment Reference" at bounding box center [922, 322] width 224 height 28
type input "S46981-31063"
type input "5003092613"
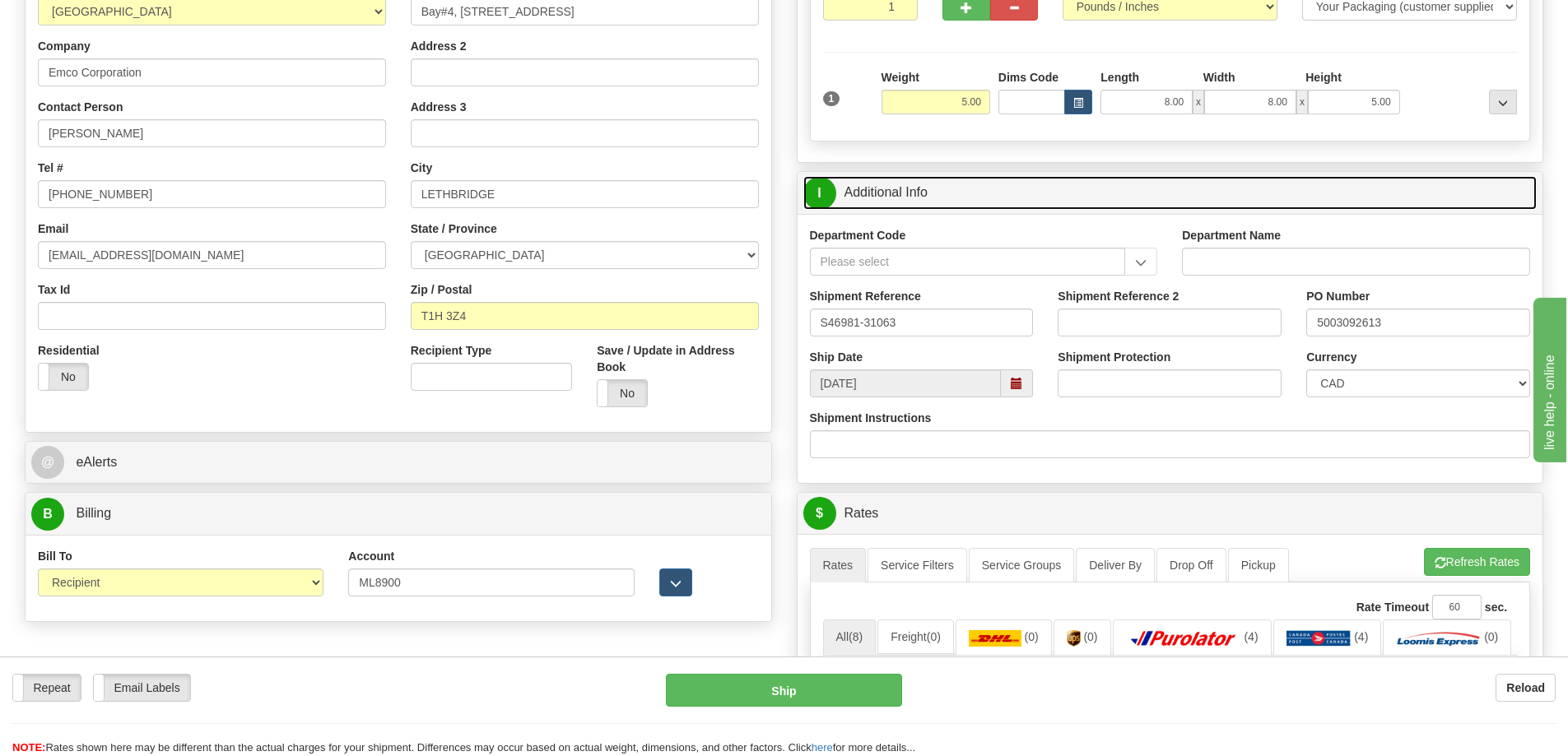
click at [936, 177] on link "I Additional Info" at bounding box center [1170, 192] width 735 height 34
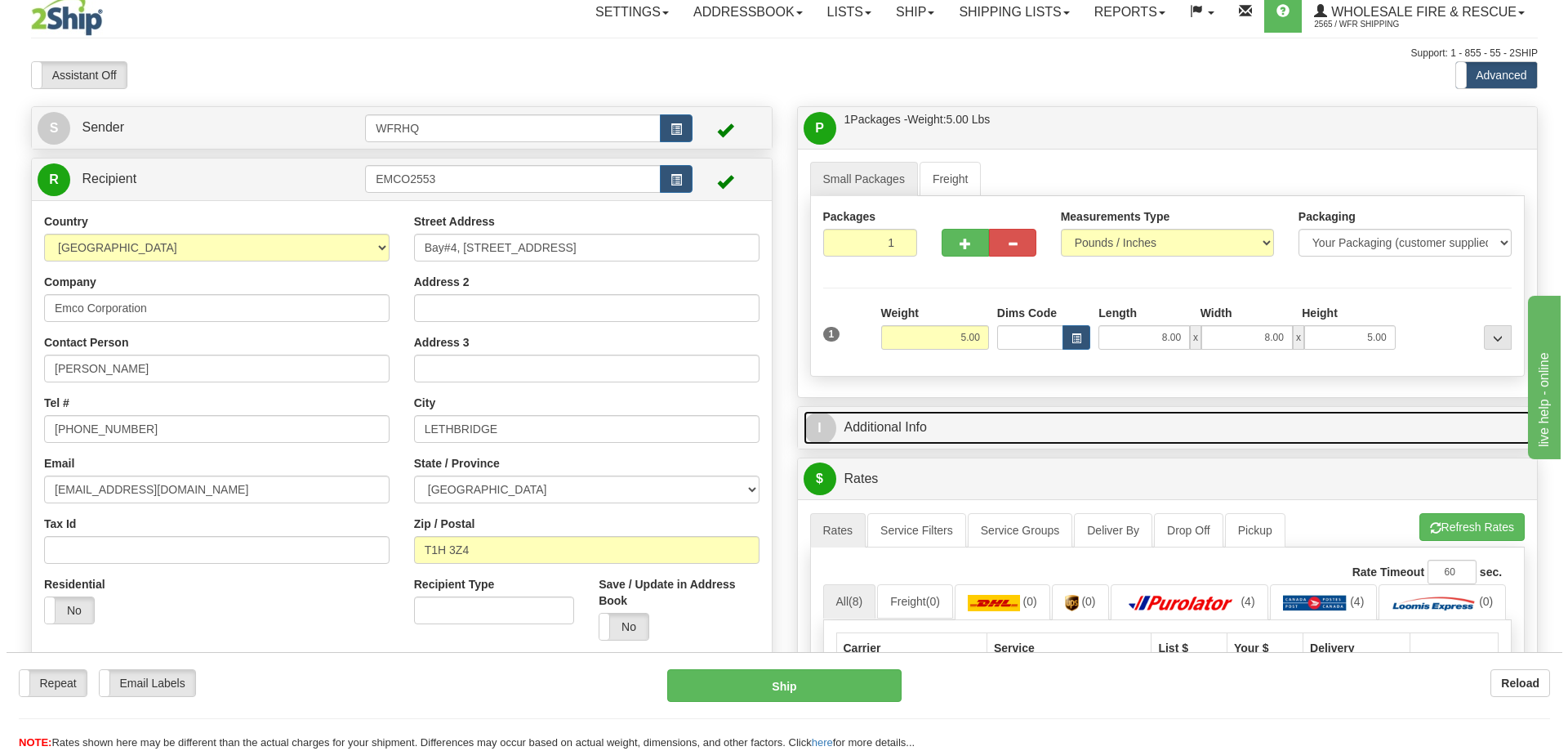
scroll to position [0, 0]
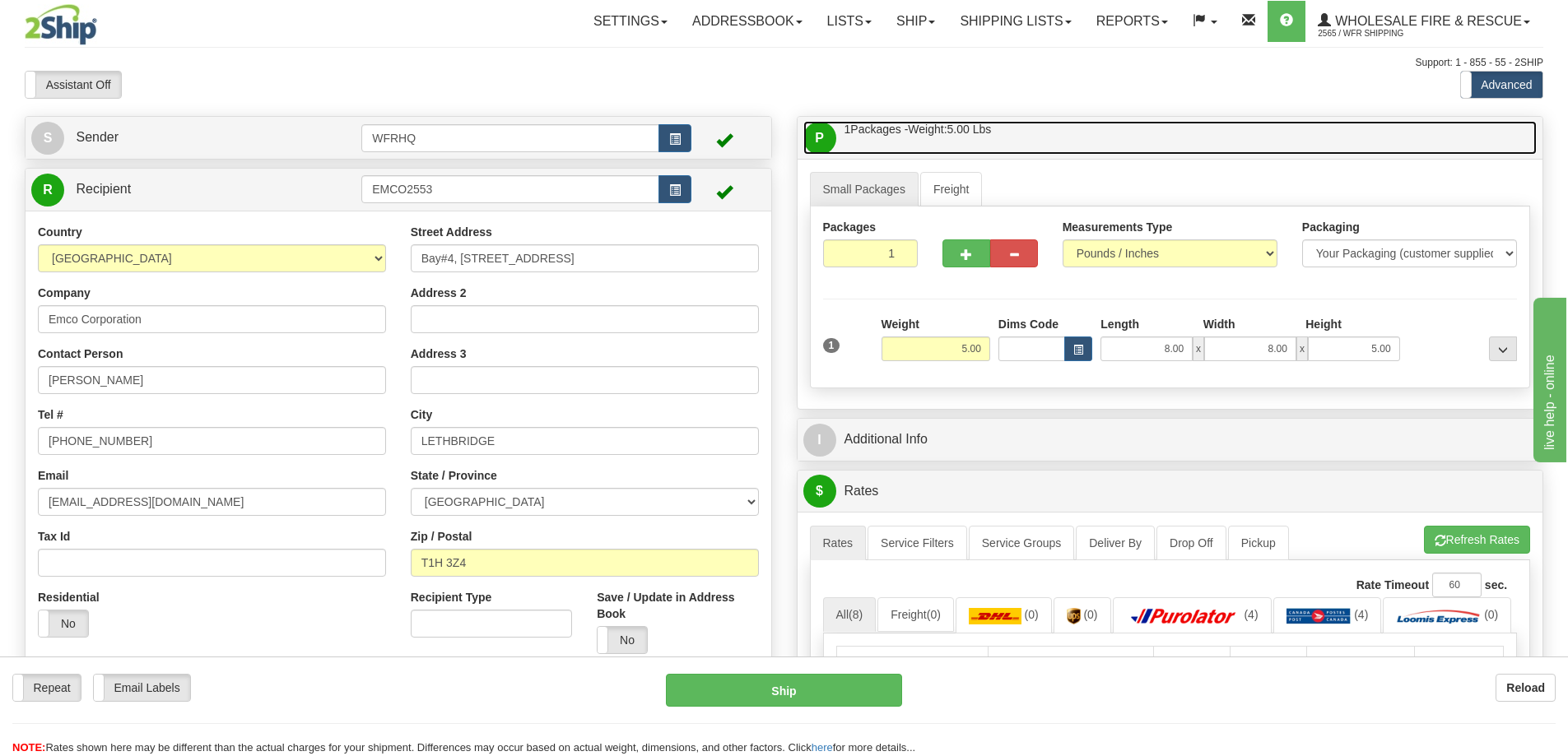
click at [1020, 136] on link "P Packages / Skids 1 Packages - Weight: 5.00 Lbs 1 Skids - Weight: NaN Lbs" at bounding box center [1170, 137] width 735 height 34
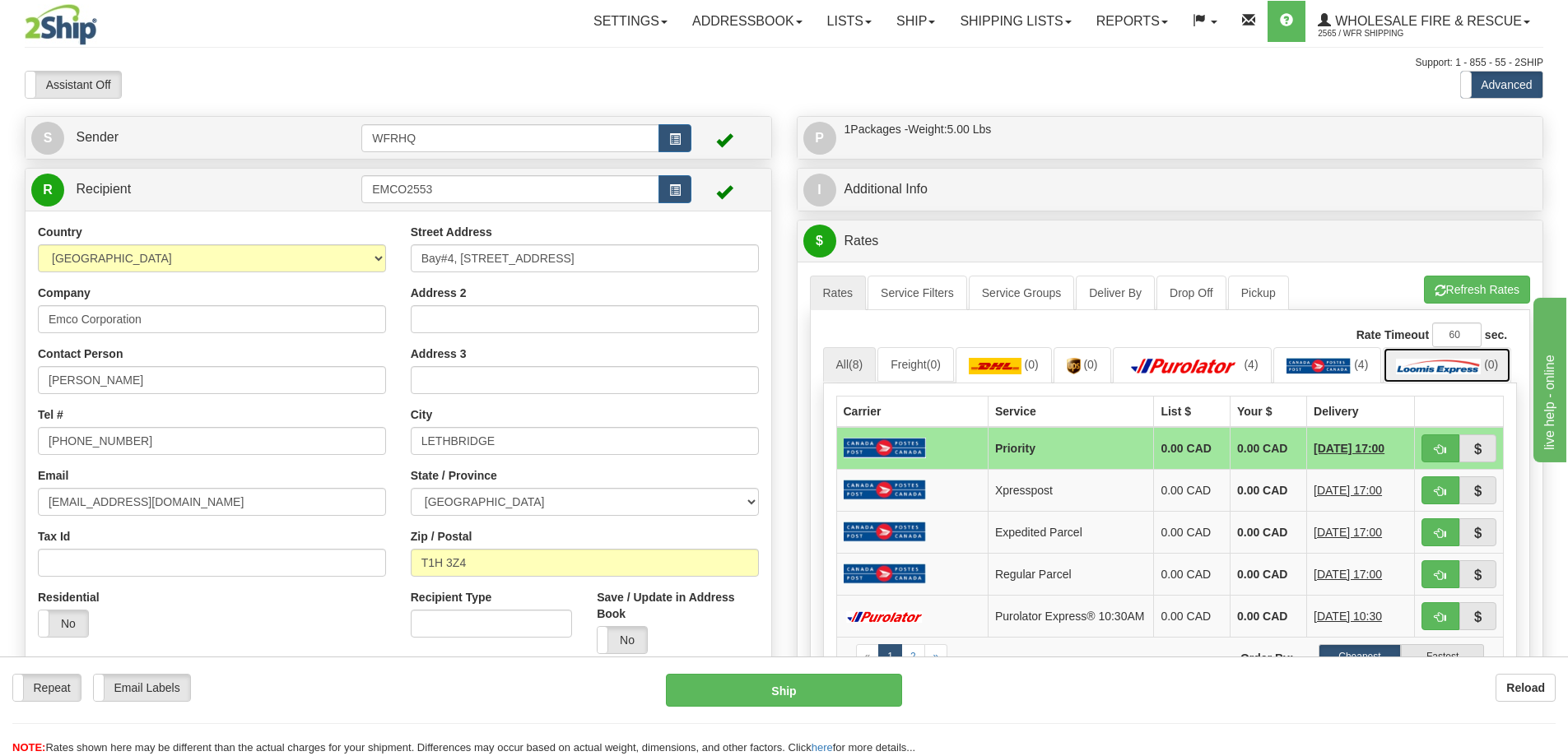
click at [1395, 374] on img at bounding box center [1437, 366] width 84 height 16
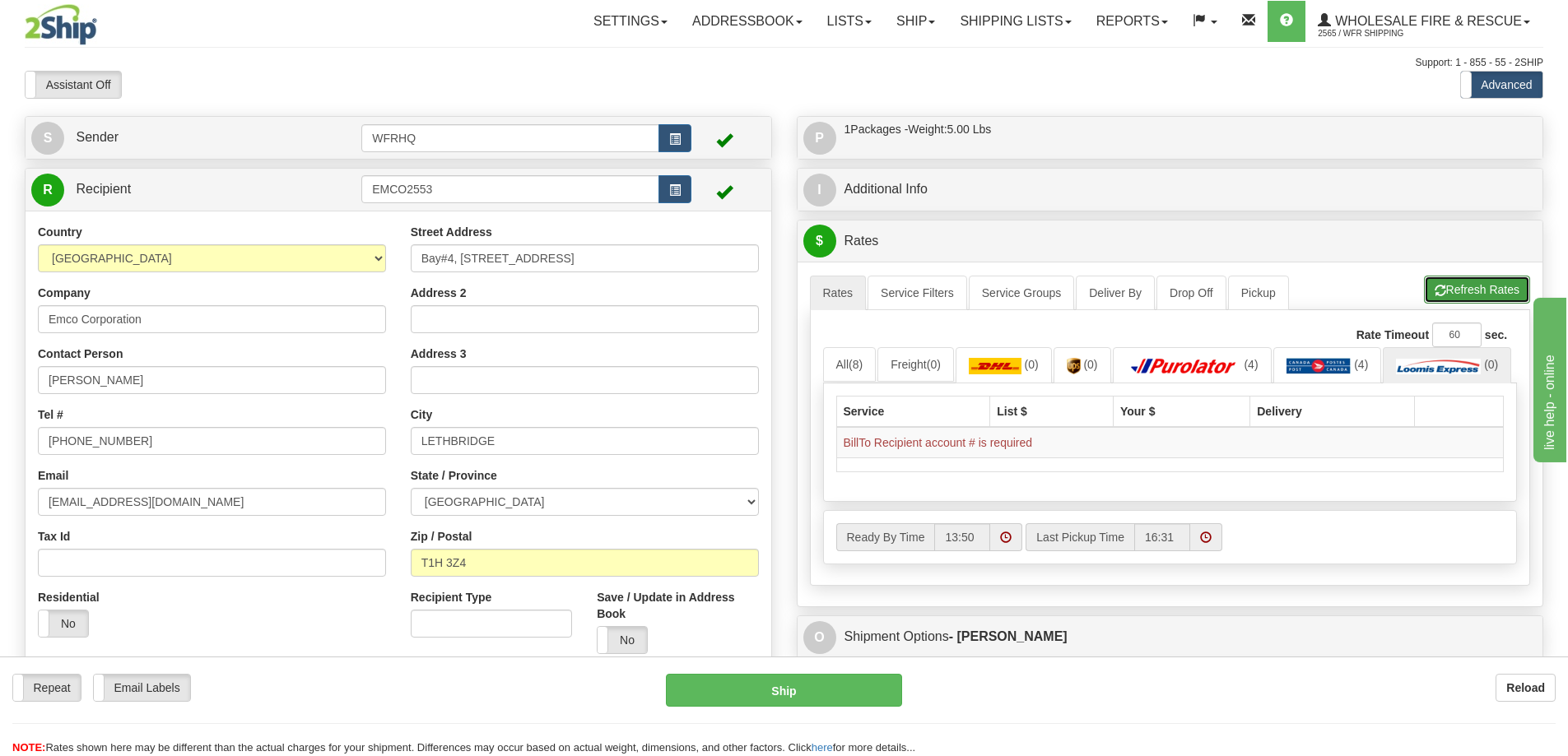
click at [1467, 282] on button "Refresh Rates" at bounding box center [1476, 290] width 106 height 28
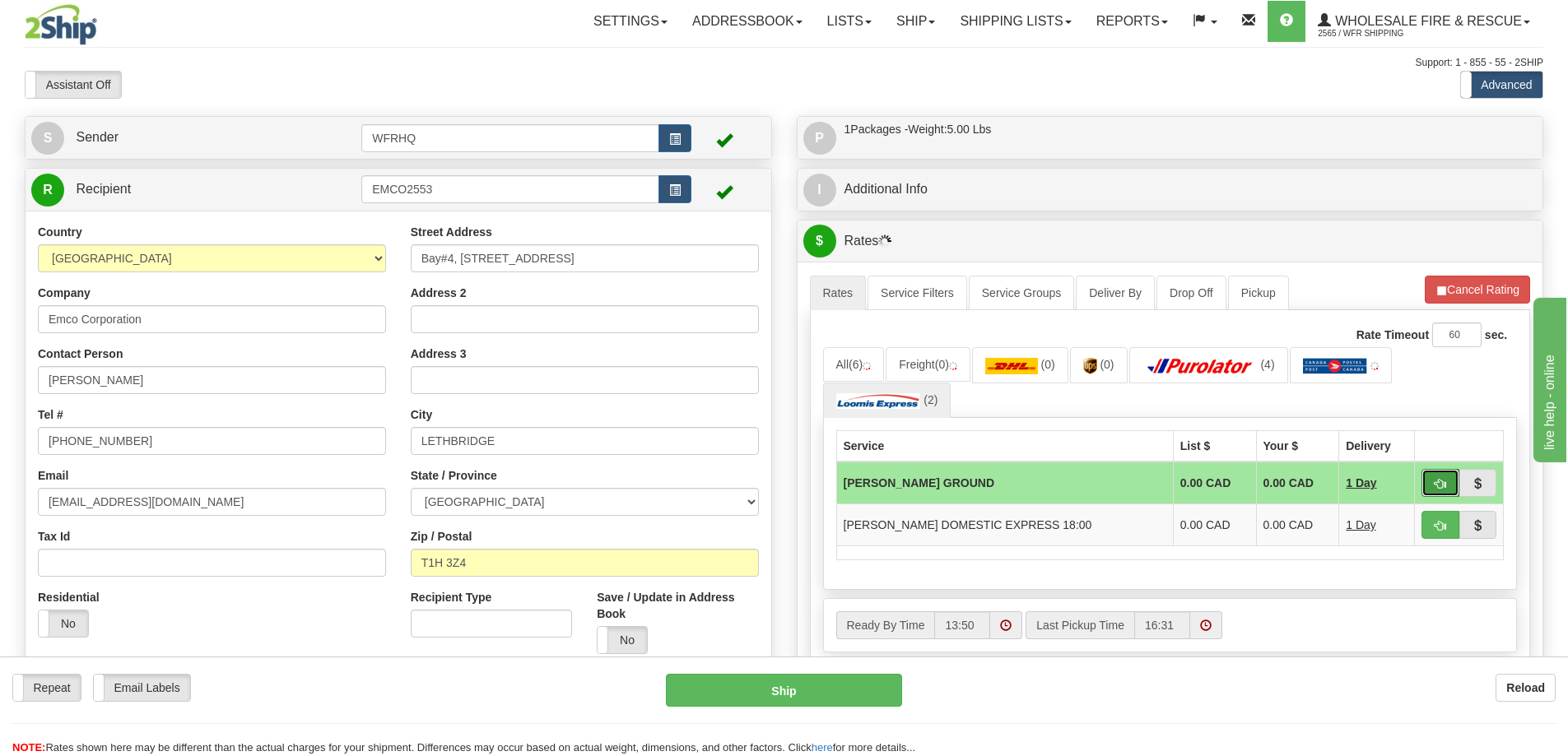
click at [1446, 480] on button "button" at bounding box center [1440, 483] width 38 height 28
click at [1436, 487] on span "button" at bounding box center [1440, 485] width 12 height 11
type input "DD"
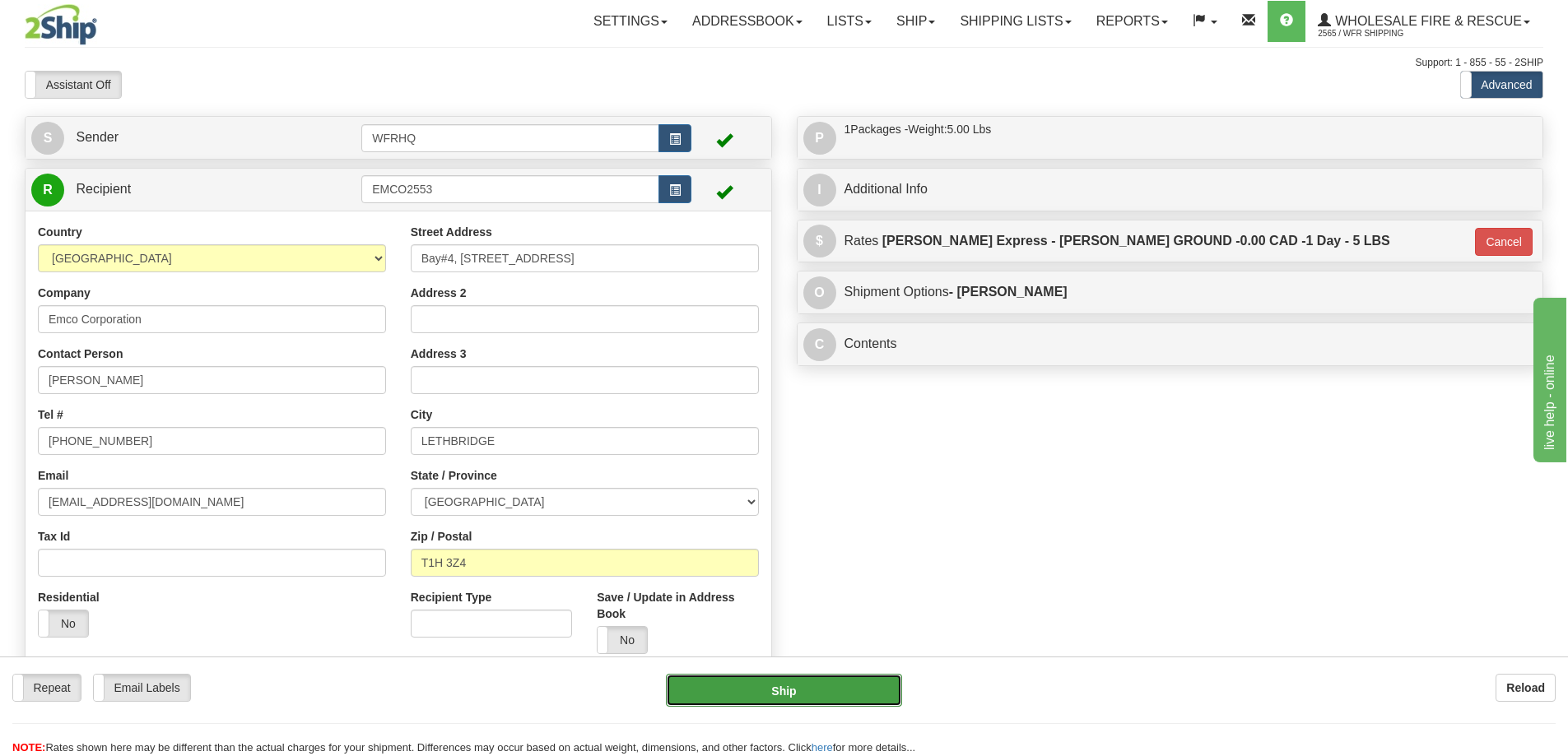
click at [764, 692] on button "Ship" at bounding box center [784, 690] width 236 height 33
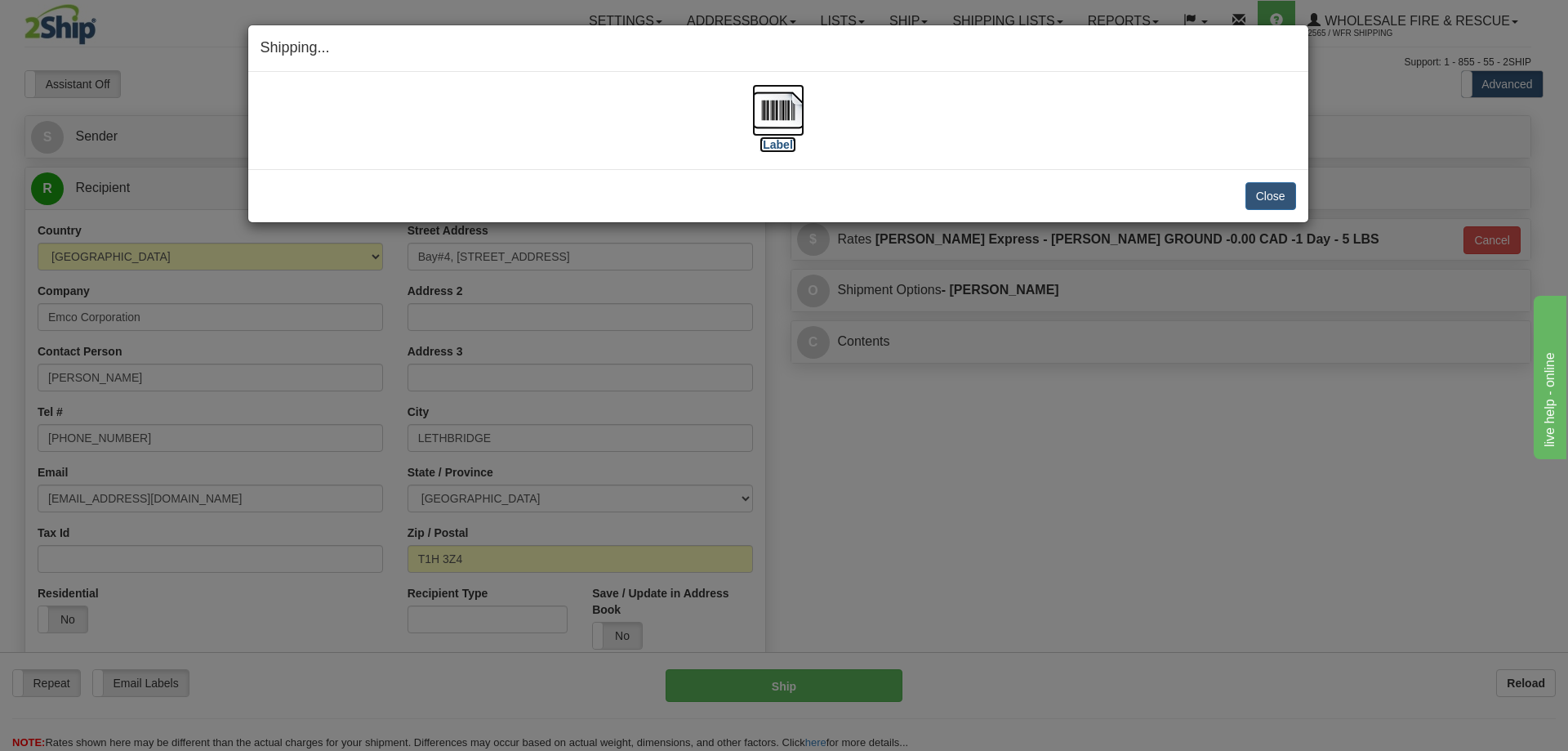
click at [788, 117] on img at bounding box center [779, 110] width 52 height 52
click at [1272, 197] on button "Close" at bounding box center [1271, 196] width 50 height 28
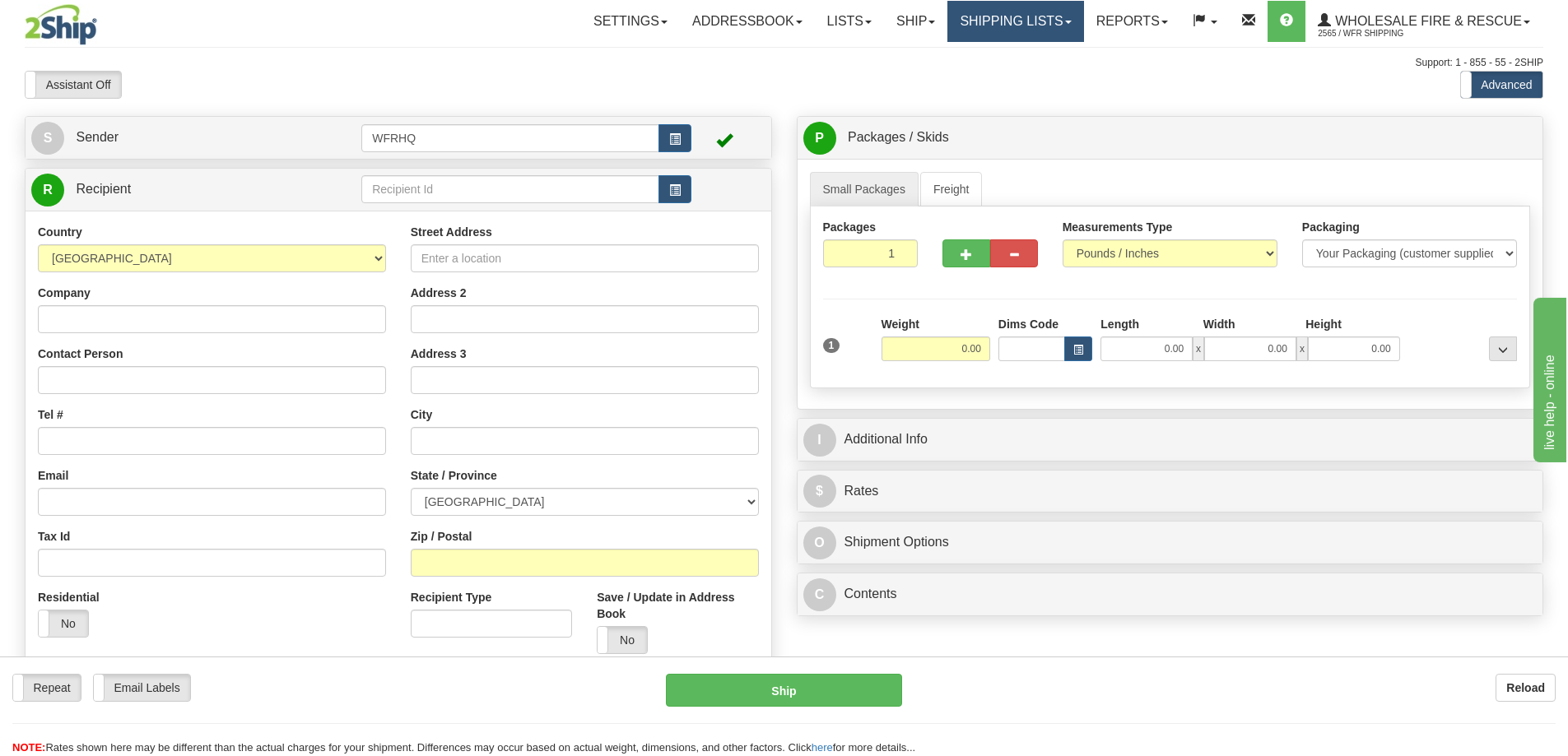
click at [981, 26] on link "Shipping lists" at bounding box center [1015, 21] width 136 height 41
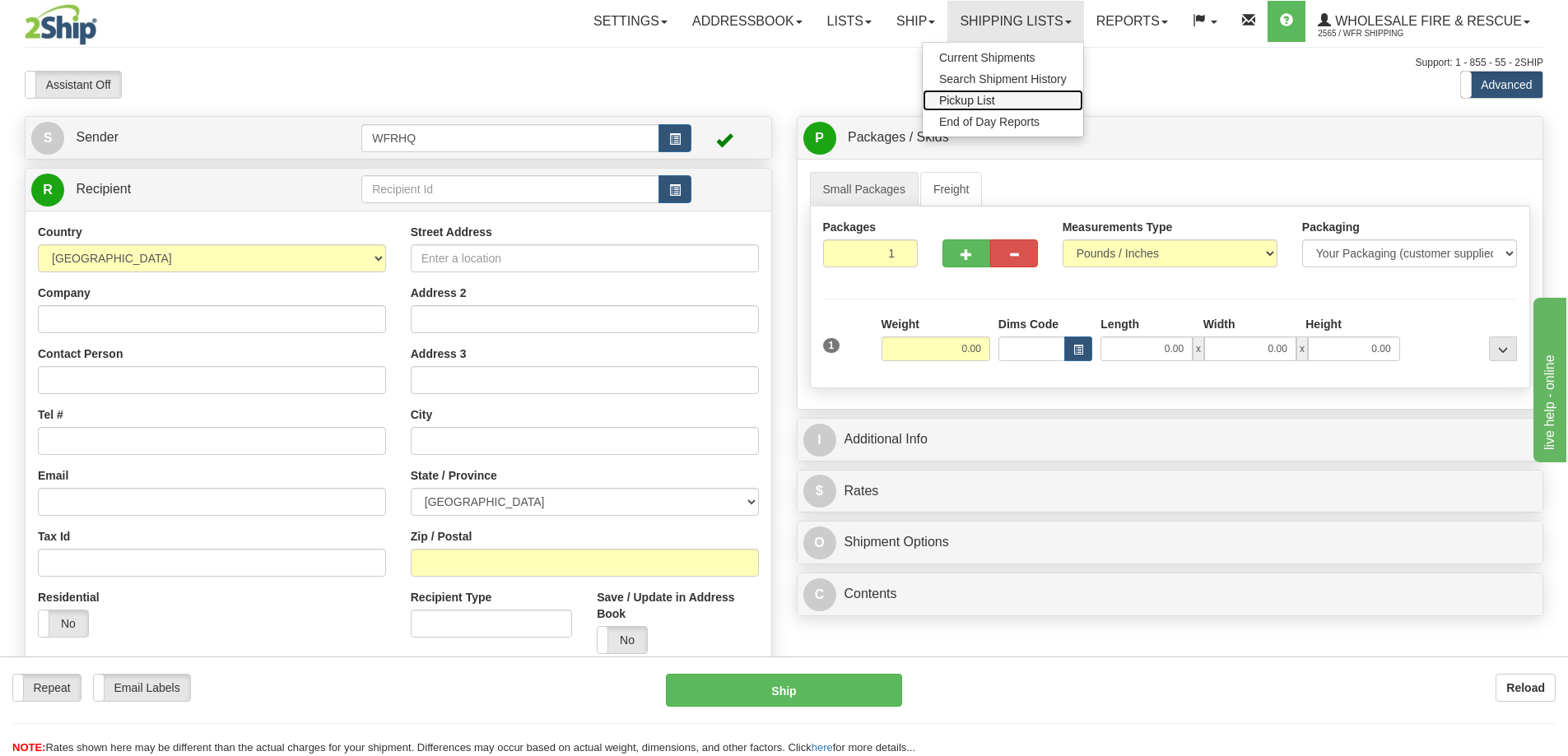
click at [971, 98] on span "Pickup List" at bounding box center [967, 100] width 56 height 14
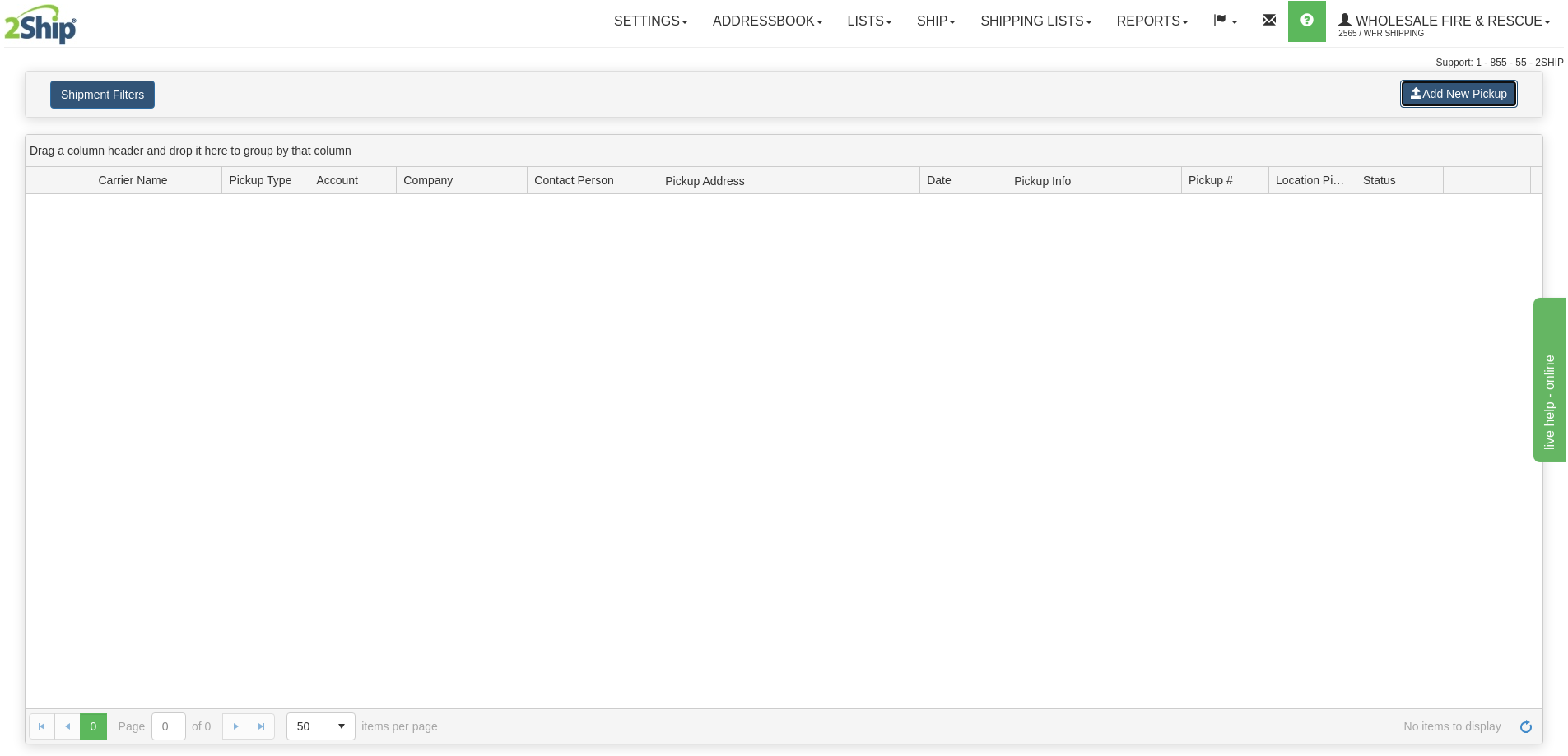
click at [1461, 99] on button "Add New Pickup" at bounding box center [1459, 93] width 118 height 28
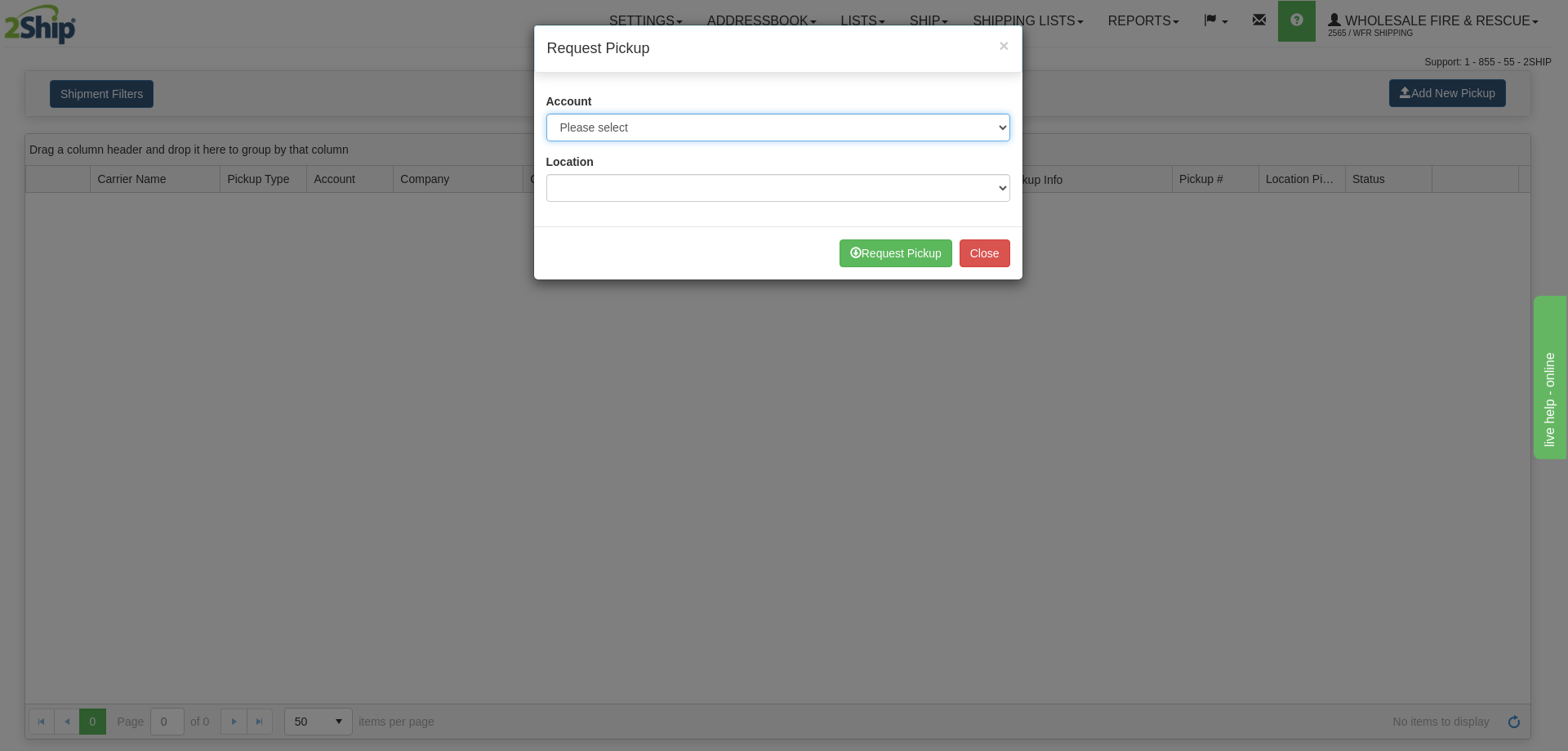
click at [631, 122] on select "Please select Buffalo Air - 5016 (Buffalo Air) [GEOGRAPHIC_DATA] Post - 1681670…" at bounding box center [778, 127] width 464 height 28
select select "30"
click at [546, 114] on select "Please select Buffalo Air - 5016 (Buffalo Air) [GEOGRAPHIC_DATA] Post - 1681670…" at bounding box center [778, 127] width 464 height 28
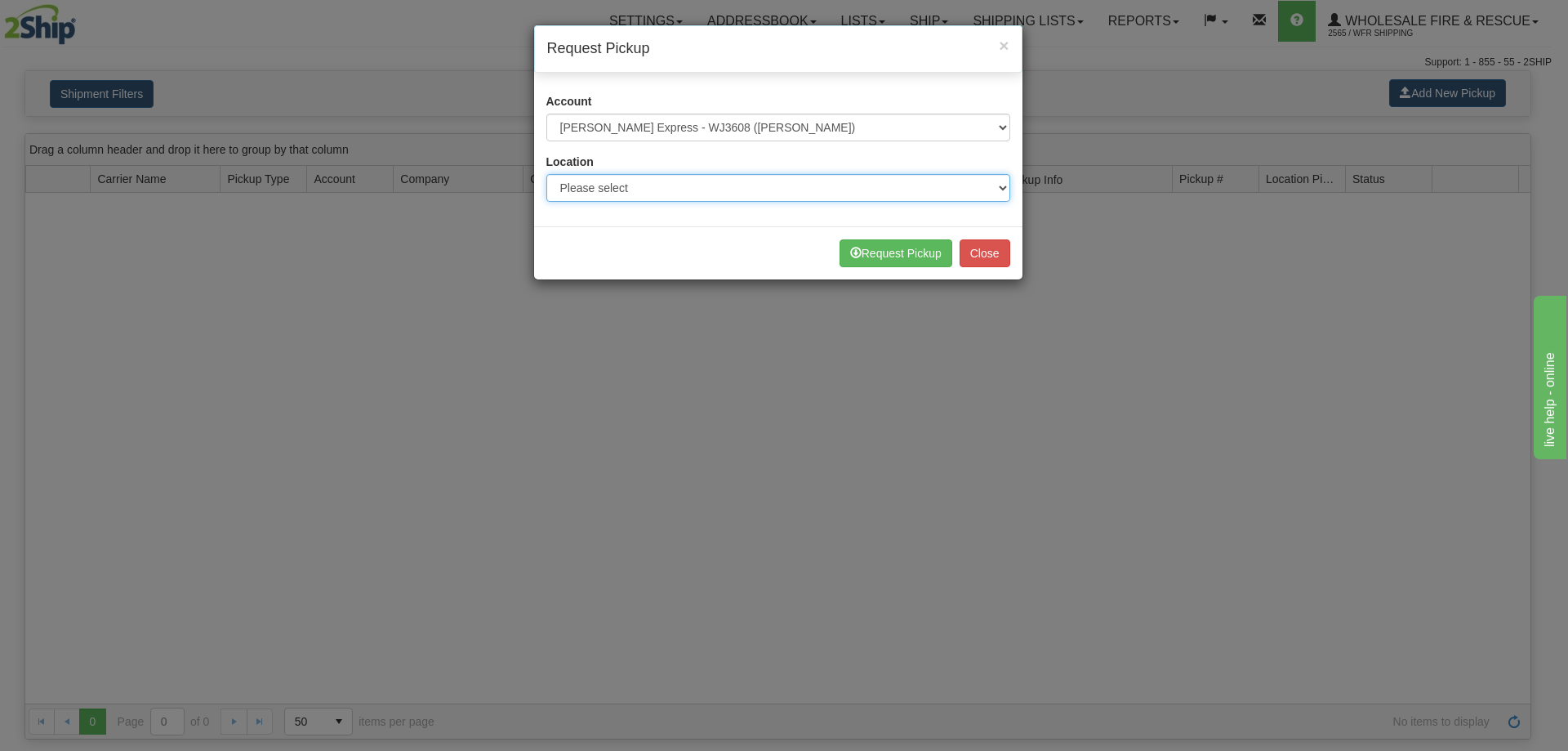
click at [617, 186] on select "Please select WFR Headquarters" at bounding box center [778, 188] width 464 height 28
select select "7352"
click at [546, 174] on select "Please select WFR Headquarters" at bounding box center [778, 188] width 464 height 28
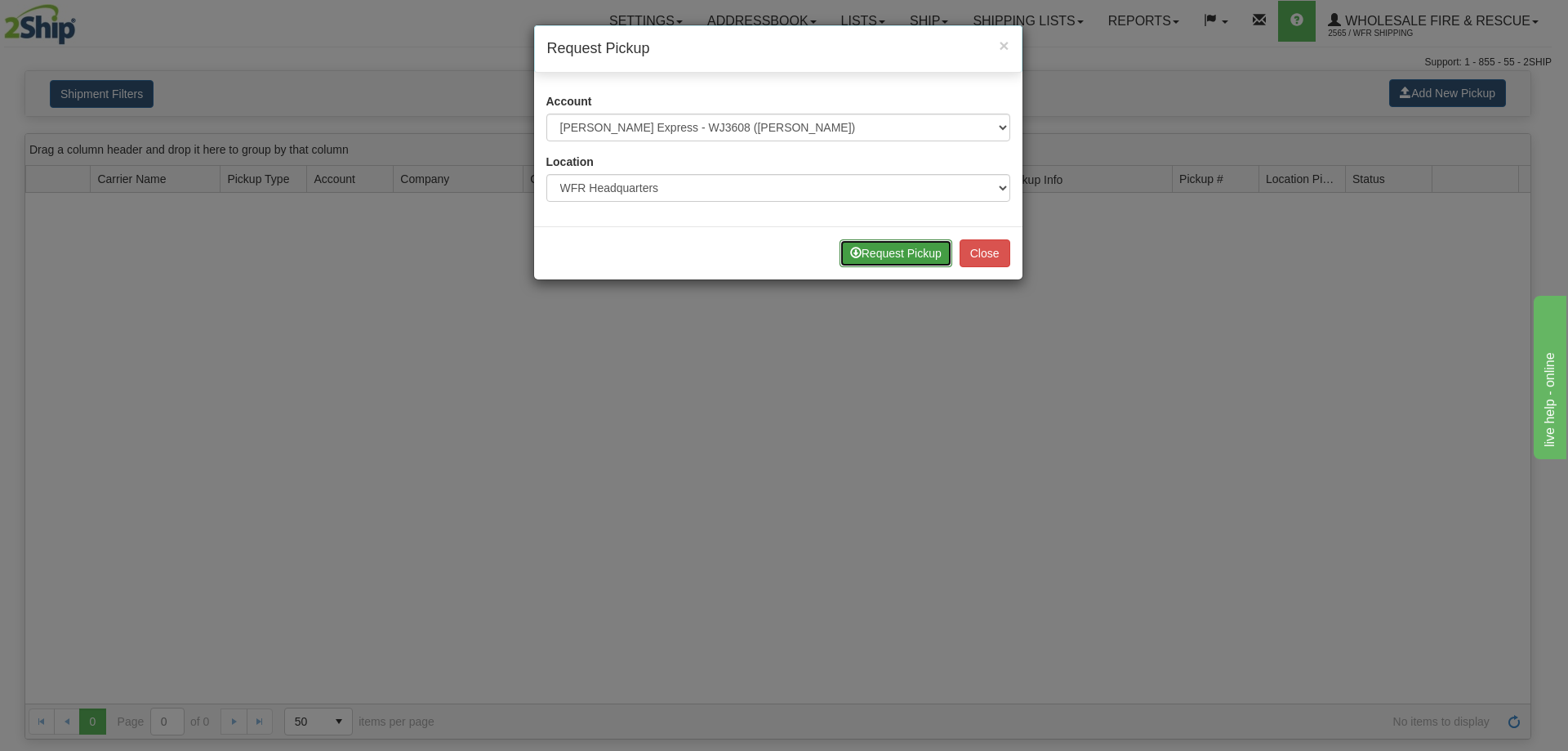
click at [915, 253] on button "Request Pickup" at bounding box center [896, 253] width 113 height 28
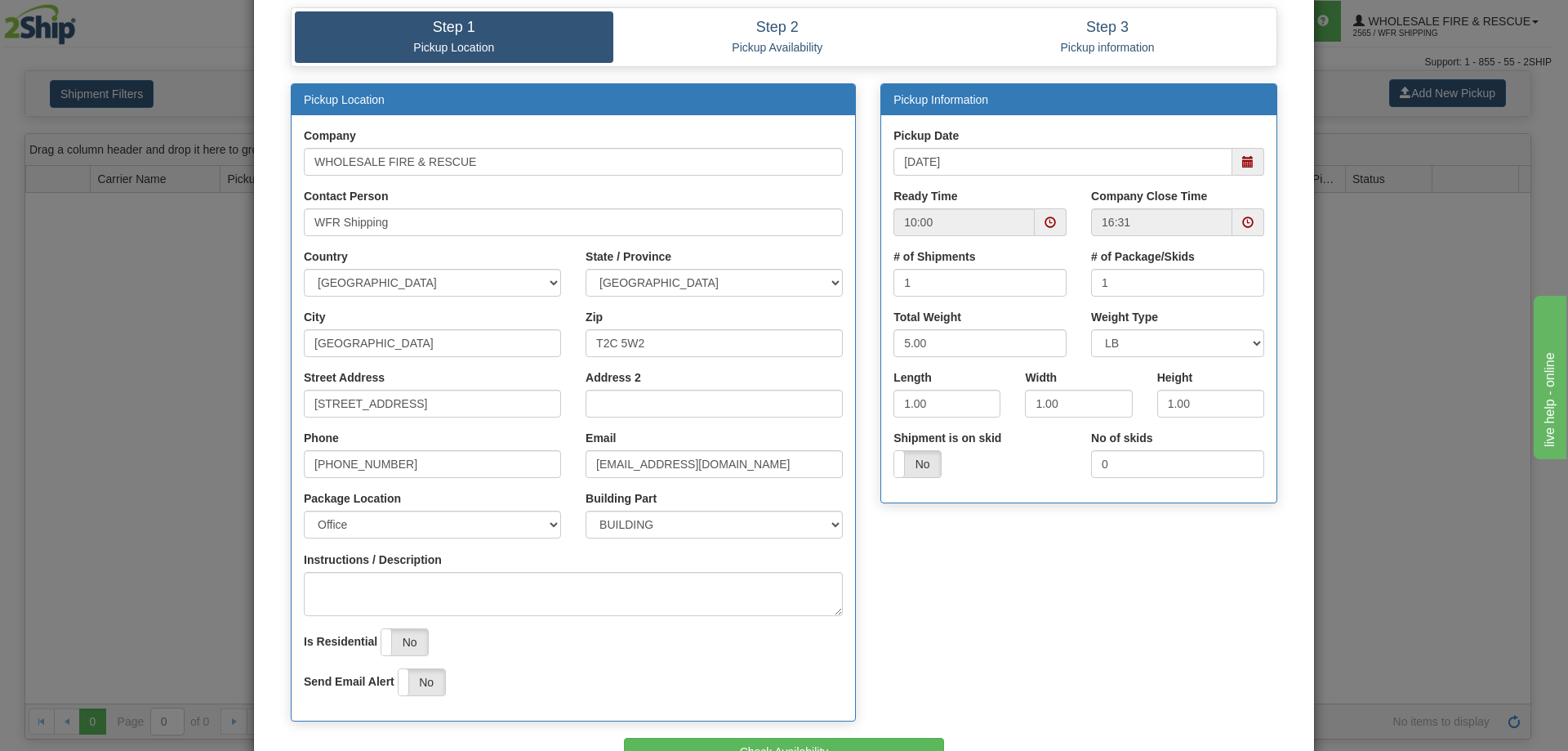
scroll to position [191, 0]
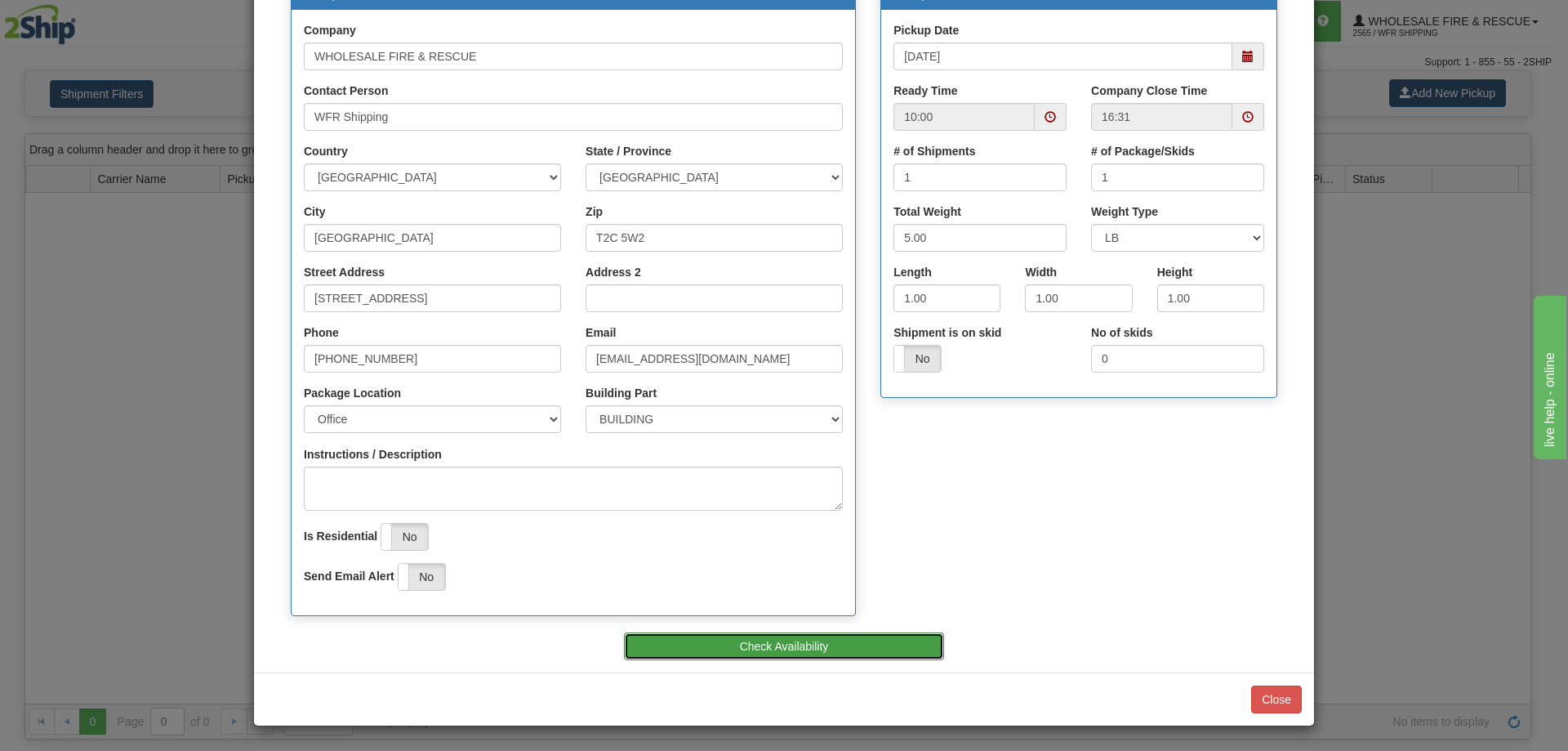
click at [834, 642] on button "Check Availability" at bounding box center [785, 646] width 321 height 28
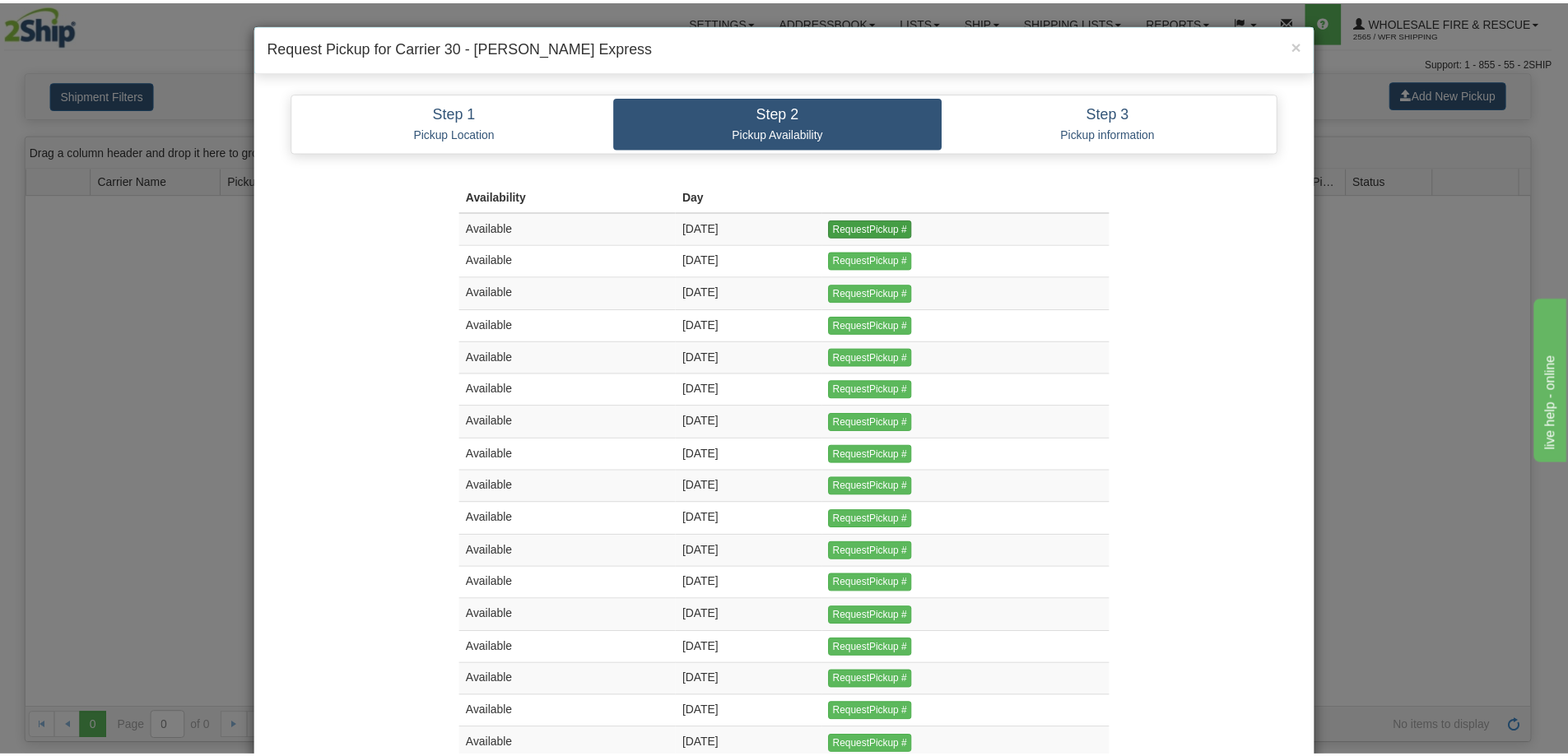
scroll to position [0, 0]
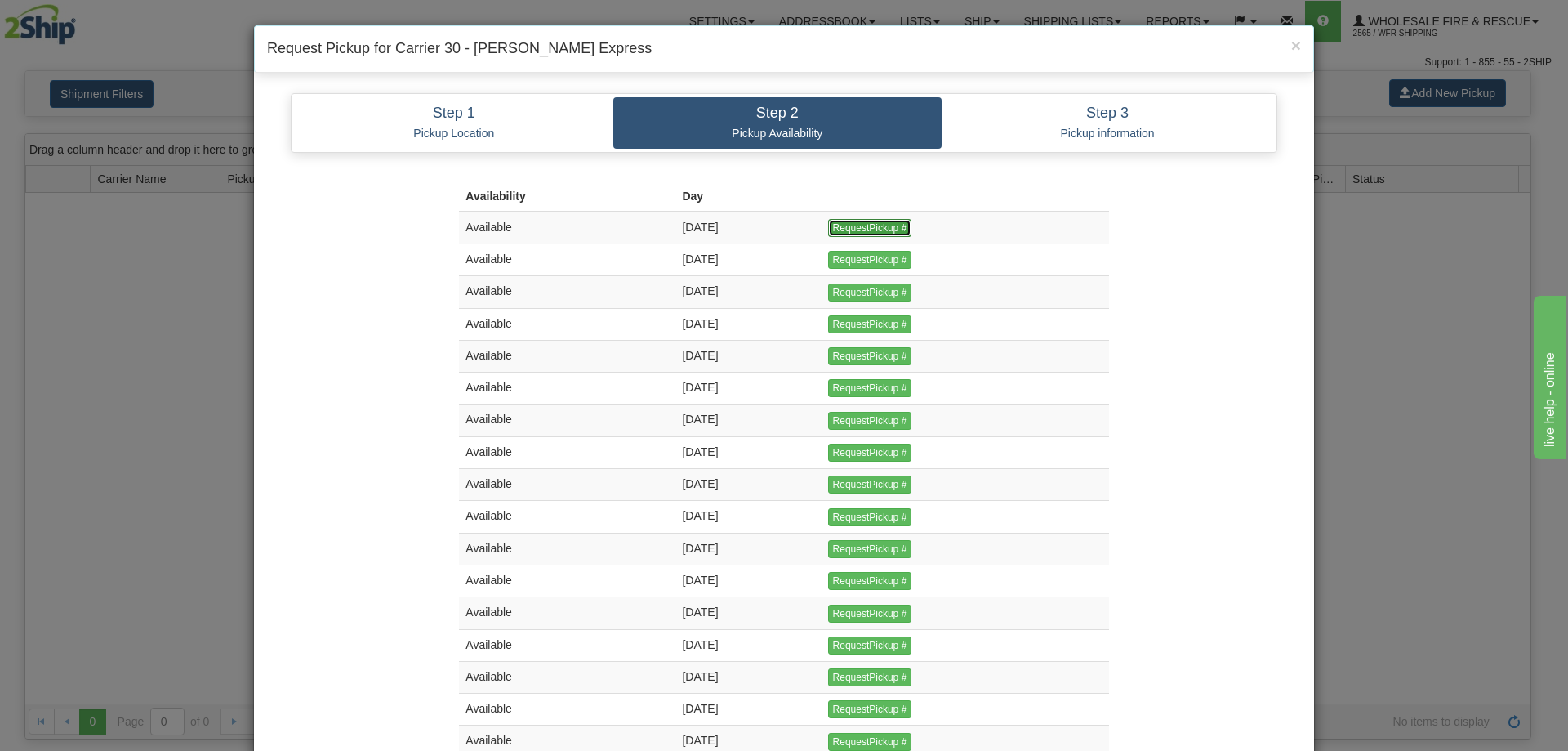
click at [907, 227] on input "RequestPickup #" at bounding box center [870, 228] width 84 height 18
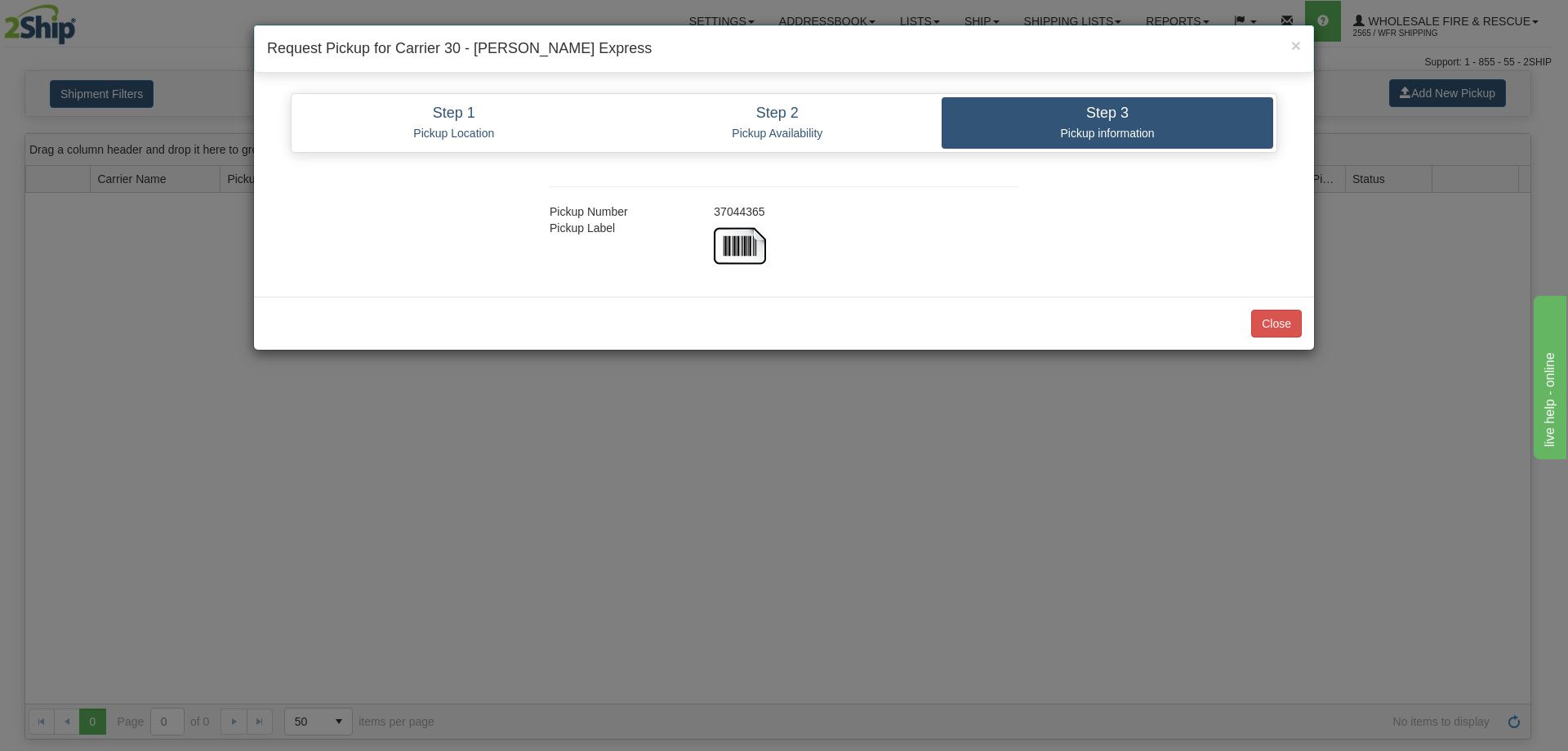
click at [749, 213] on div "37044365" at bounding box center [866, 212] width 329 height 16
copy div "37044365"
click at [1277, 324] on button "Close" at bounding box center [1277, 324] width 50 height 28
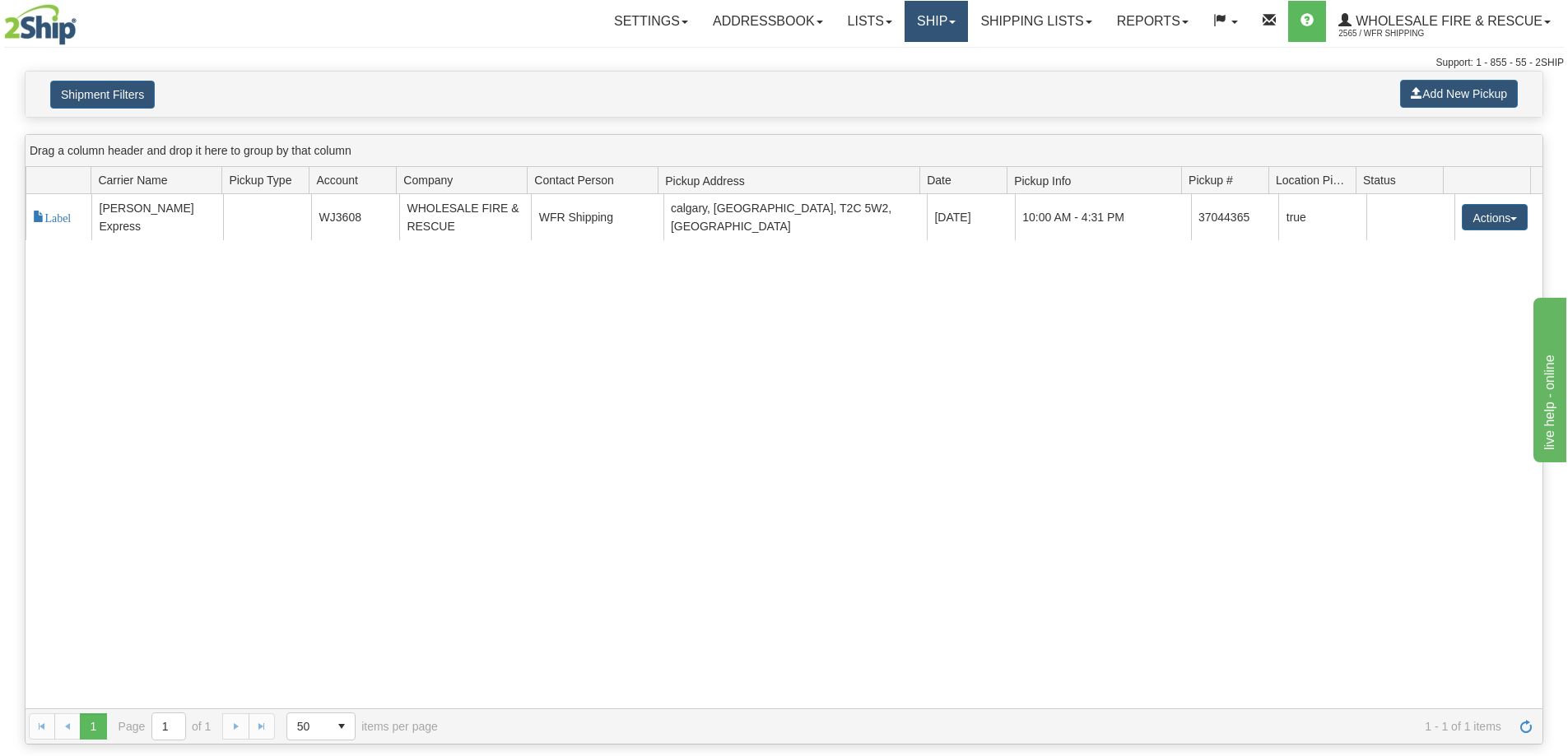
click at [905, 18] on link "Ship" at bounding box center [936, 21] width 64 height 41
click at [890, 57] on span "Ship Screen" at bounding box center [884, 57] width 63 height 14
